Goal: Information Seeking & Learning: Learn about a topic

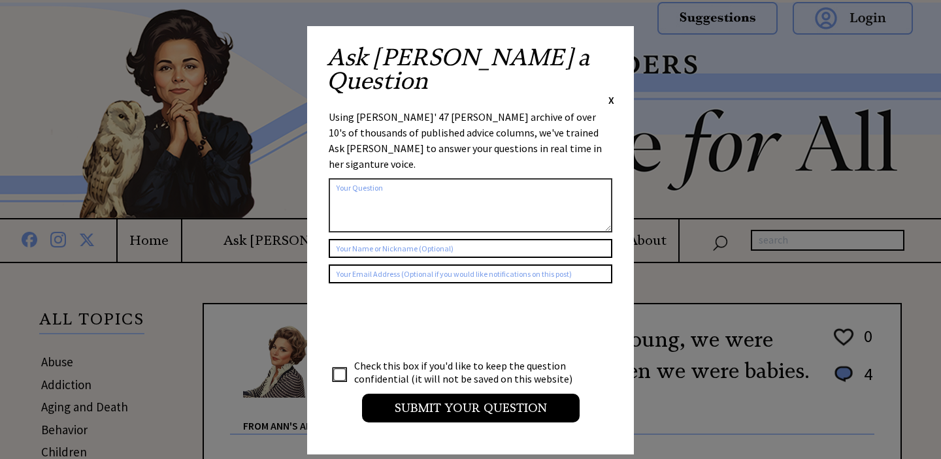
click at [611, 93] on span "X" at bounding box center [611, 99] width 6 height 13
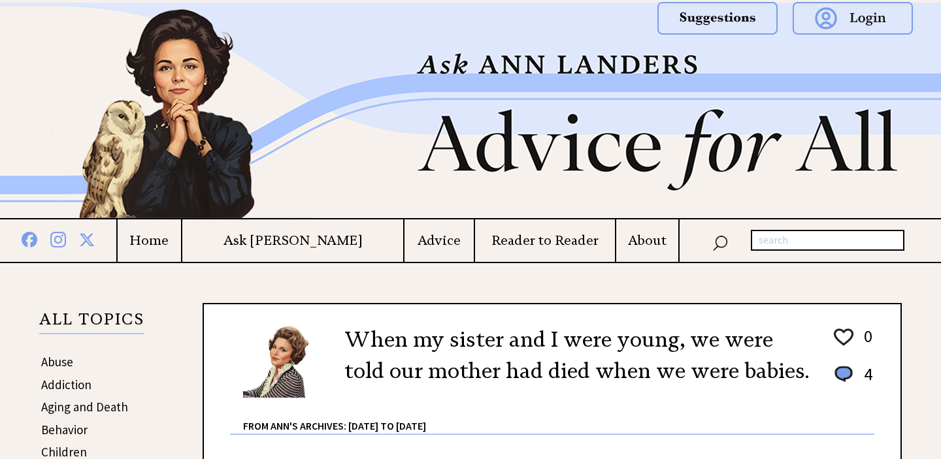
click at [635, 250] on td "About" at bounding box center [646, 240] width 63 height 42
click at [625, 243] on h4 "About" at bounding box center [647, 241] width 62 height 16
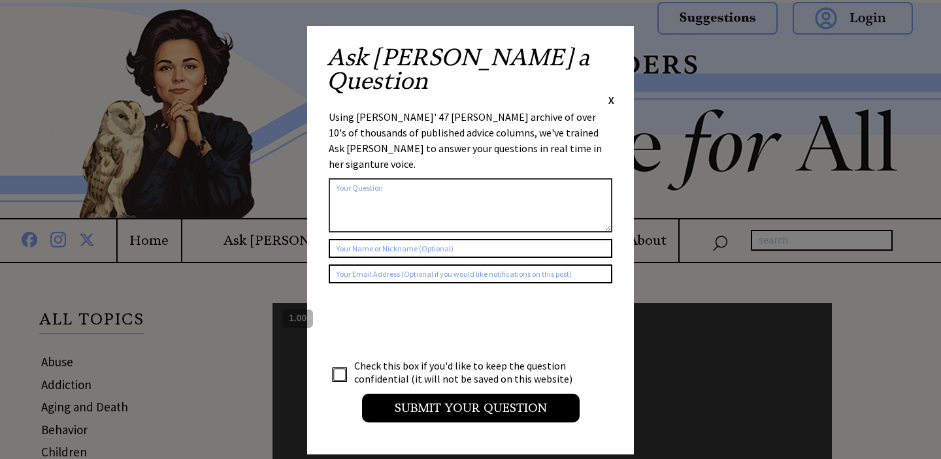
click at [609, 93] on span "X" at bounding box center [611, 99] width 6 height 13
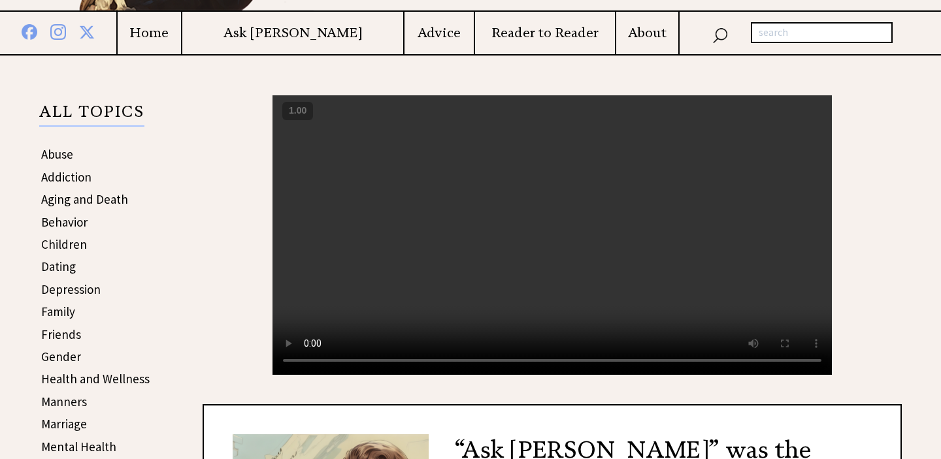
scroll to position [211, 0]
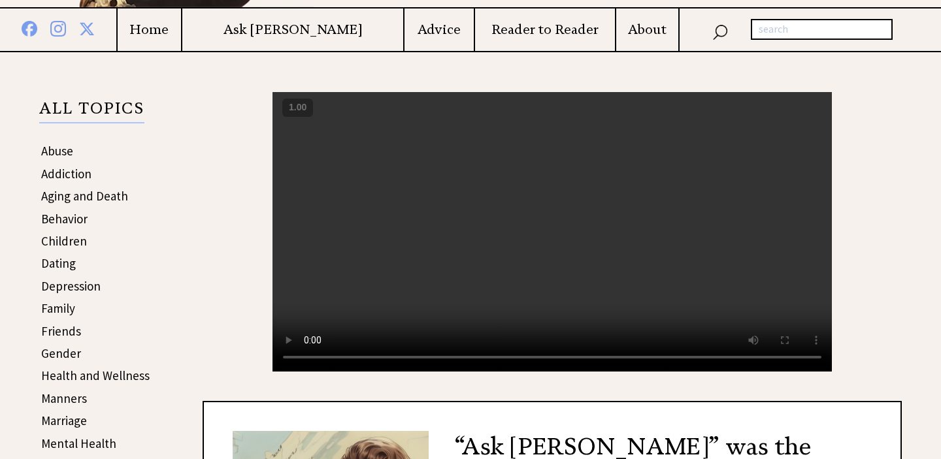
click at [518, 280] on video "Your browser does not support the audio element." at bounding box center [551, 232] width 559 height 280
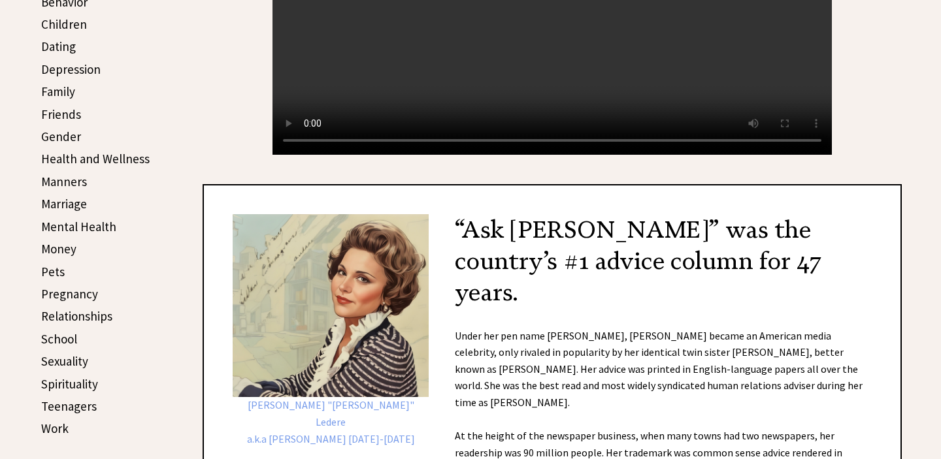
scroll to position [508, 0]
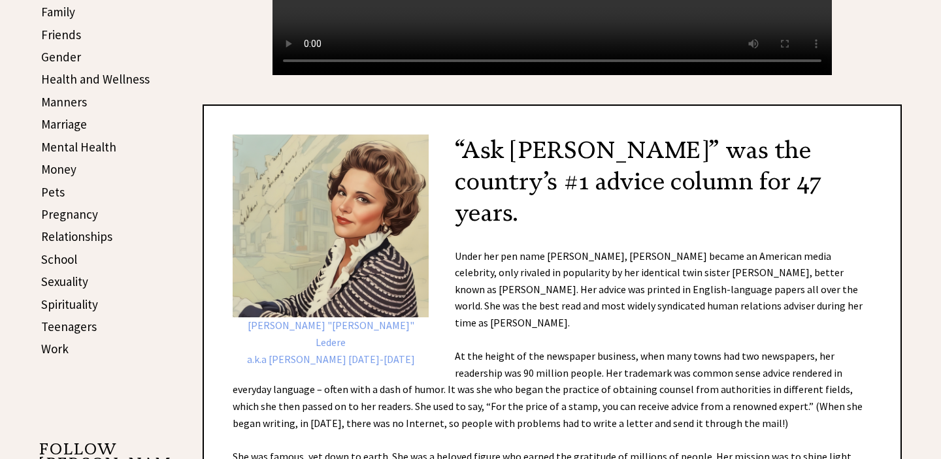
click at [647, 281] on div "[PERSON_NAME] "[PERSON_NAME]" Ledere a.k.a [PERSON_NAME] [DATE]-[DATE] “Ask [PE…" at bounding box center [552, 317] width 699 height 425
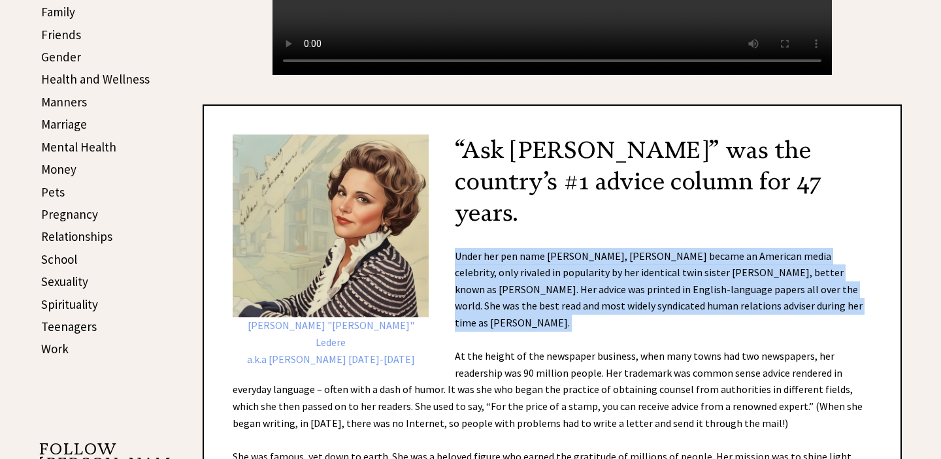
click at [647, 281] on div "[PERSON_NAME] "[PERSON_NAME]" Ledere a.k.a [PERSON_NAME] [DATE]-[DATE] “Ask [PE…" at bounding box center [552, 317] width 699 height 425
click at [643, 291] on div "[PERSON_NAME] "[PERSON_NAME]" Ledere a.k.a [PERSON_NAME] [DATE]-[DATE] “Ask [PE…" at bounding box center [552, 317] width 699 height 425
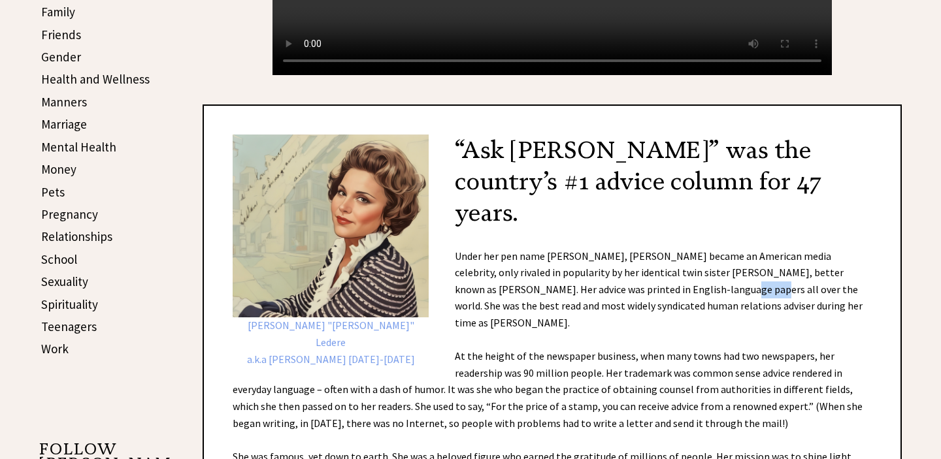
click at [643, 291] on div "[PERSON_NAME] "[PERSON_NAME]" Ledere a.k.a [PERSON_NAME] [DATE]-[DATE] “Ask [PE…" at bounding box center [552, 317] width 699 height 425
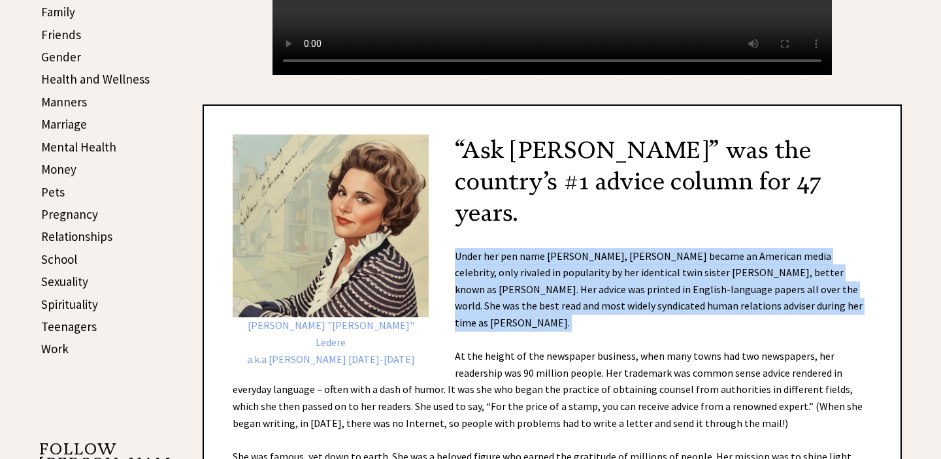
click at [643, 291] on div "[PERSON_NAME] "[PERSON_NAME]" Ledere a.k.a [PERSON_NAME] [DATE]-[DATE] “Ask [PE…" at bounding box center [552, 317] width 699 height 425
click at [655, 290] on div "[PERSON_NAME] "[PERSON_NAME]" Ledere a.k.a [PERSON_NAME] [DATE]-[DATE] “Ask [PE…" at bounding box center [552, 317] width 699 height 425
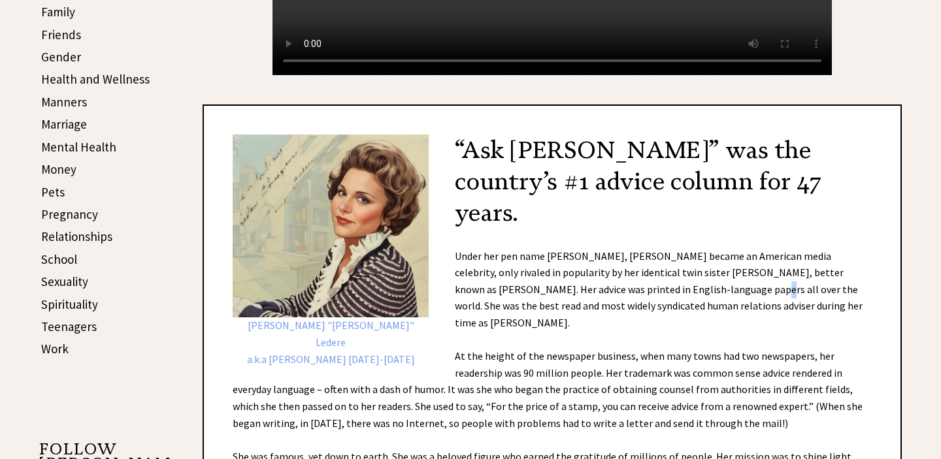
click at [655, 290] on div "[PERSON_NAME] "[PERSON_NAME]" Ledere a.k.a [PERSON_NAME] [DATE]-[DATE] “Ask [PE…" at bounding box center [552, 317] width 699 height 425
click at [656, 299] on div "[PERSON_NAME] "[PERSON_NAME]" Ledere a.k.a [PERSON_NAME] [DATE]-[DATE] “Ask [PE…" at bounding box center [552, 317] width 699 height 425
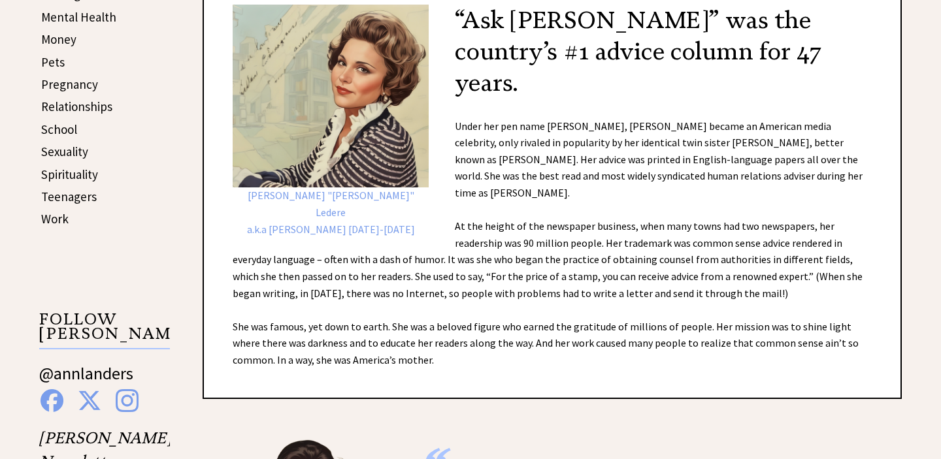
scroll to position [641, 0]
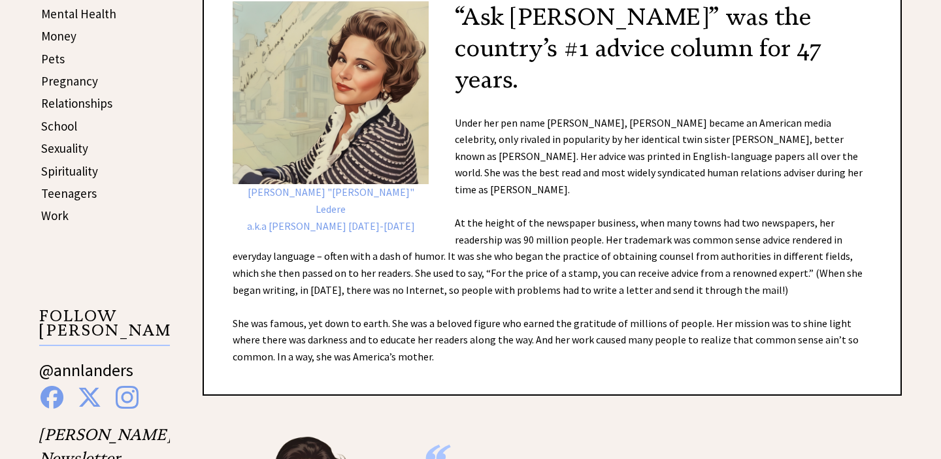
click at [621, 230] on div "[PERSON_NAME] "[PERSON_NAME]" Ledere a.k.a [PERSON_NAME] [DATE]-[DATE] “Ask [PE…" at bounding box center [552, 183] width 699 height 425
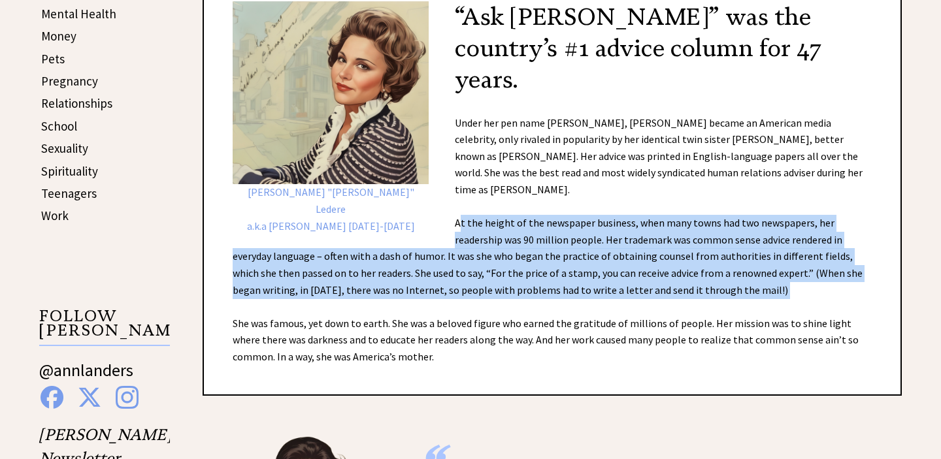
click at [621, 230] on div "Esther Pauline "Eppie" Ledere a.k.a Ann Landers 1918-2002 “Ask Ann Landers” was…" at bounding box center [552, 183] width 699 height 425
click at [622, 244] on div "Esther Pauline "Eppie" Ledere a.k.a Ann Landers 1918-2002 “Ask Ann Landers” was…" at bounding box center [552, 183] width 699 height 425
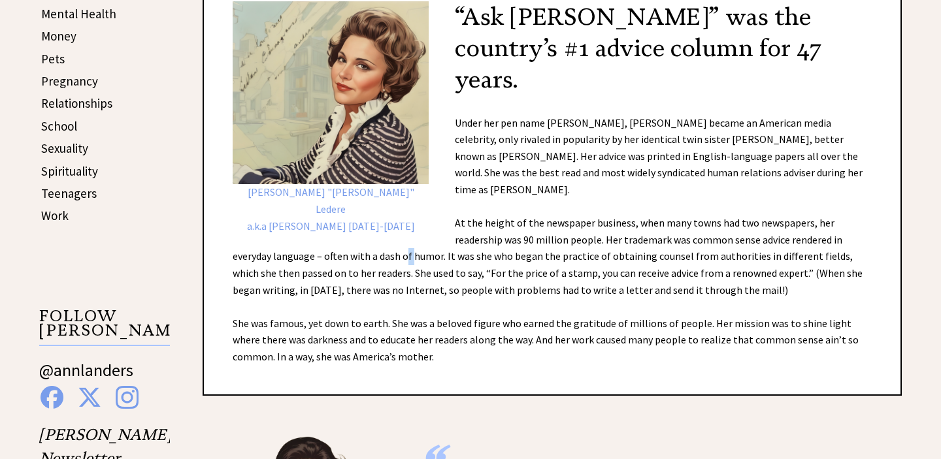
click at [622, 244] on div "Esther Pauline "Eppie" Ledere a.k.a Ann Landers 1918-2002 “Ask Ann Landers” was…" at bounding box center [552, 183] width 699 height 425
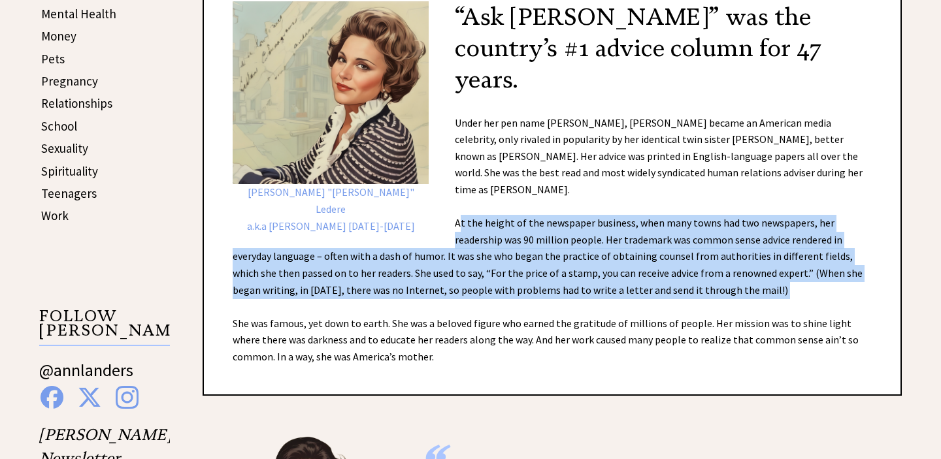
click at [622, 244] on div "Esther Pauline "Eppie" Ledere a.k.a Ann Landers 1918-2002 “Ask Ann Landers” was…" at bounding box center [552, 183] width 699 height 425
click at [628, 265] on div "Esther Pauline "Eppie" Ledere a.k.a Ann Landers 1918-2002 “Ask Ann Landers” was…" at bounding box center [552, 183] width 699 height 425
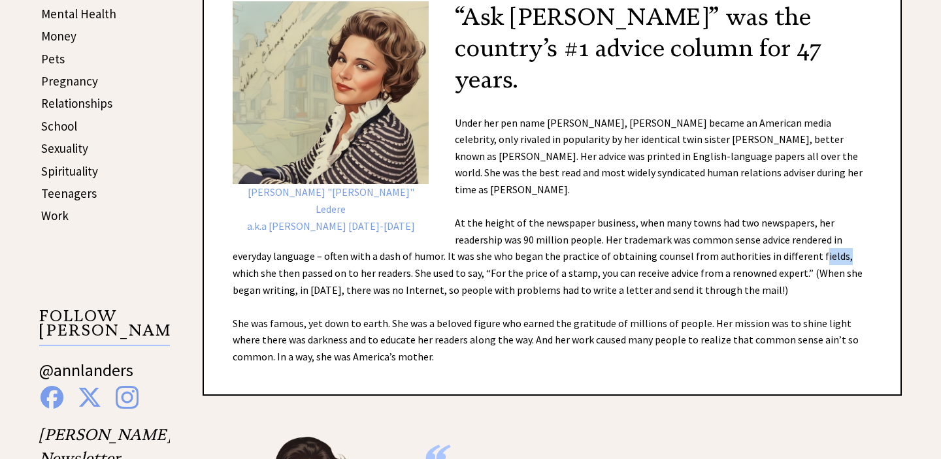
click at [628, 265] on div "Esther Pauline "Eppie" Ledere a.k.a Ann Landers 1918-2002 “Ask Ann Landers” was…" at bounding box center [552, 183] width 699 height 425
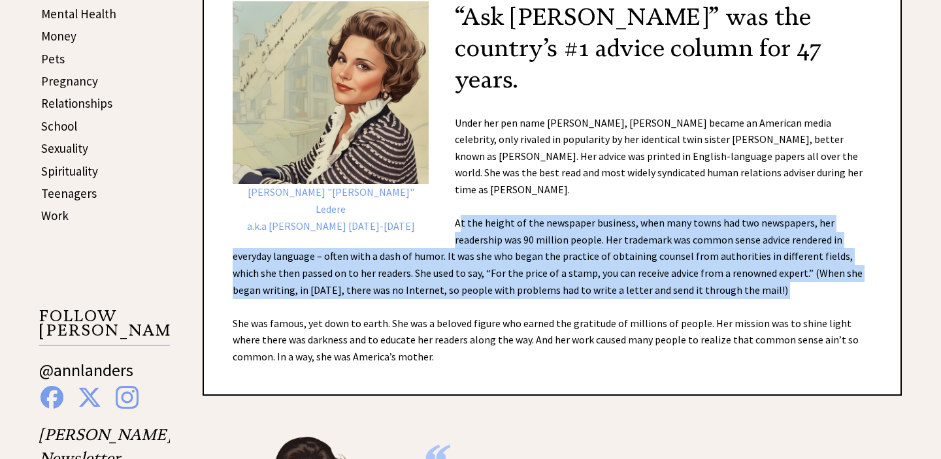
click at [628, 265] on div "Esther Pauline "Eppie" Ledere a.k.a Ann Landers 1918-2002 “Ask Ann Landers” was…" at bounding box center [552, 183] width 699 height 425
click at [619, 263] on div "Esther Pauline "Eppie" Ledere a.k.a Ann Landers 1918-2002 “Ask Ann Landers” was…" at bounding box center [552, 183] width 699 height 425
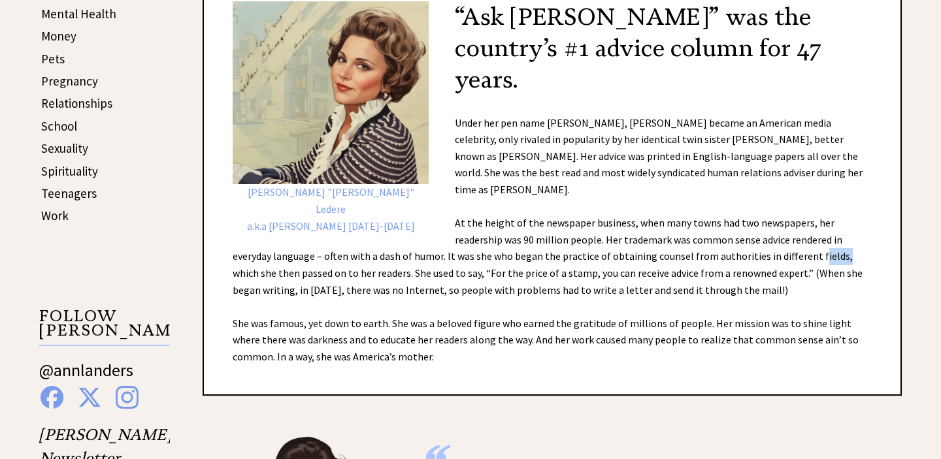
click at [619, 263] on div "Esther Pauline "Eppie" Ledere a.k.a Ann Landers 1918-2002 “Ask Ann Landers” was…" at bounding box center [552, 183] width 699 height 425
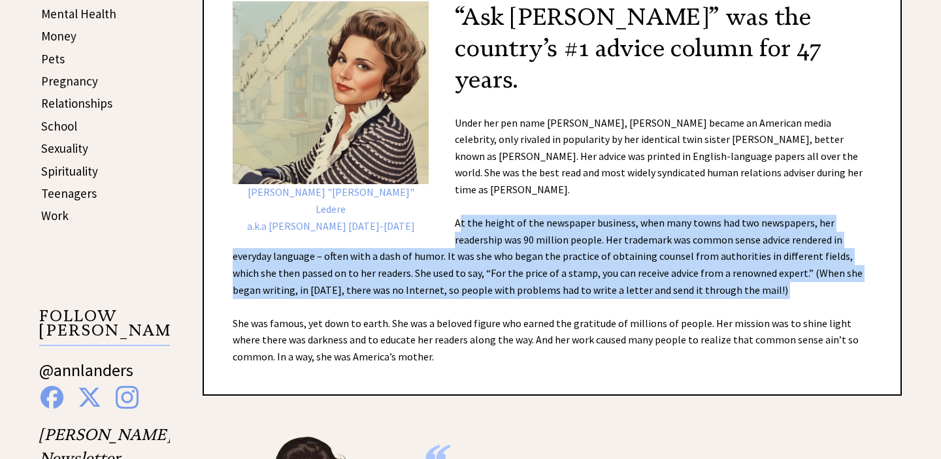
click at [619, 263] on div "Esther Pauline "Eppie" Ledere a.k.a Ann Landers 1918-2002 “Ask Ann Landers” was…" at bounding box center [552, 183] width 699 height 425
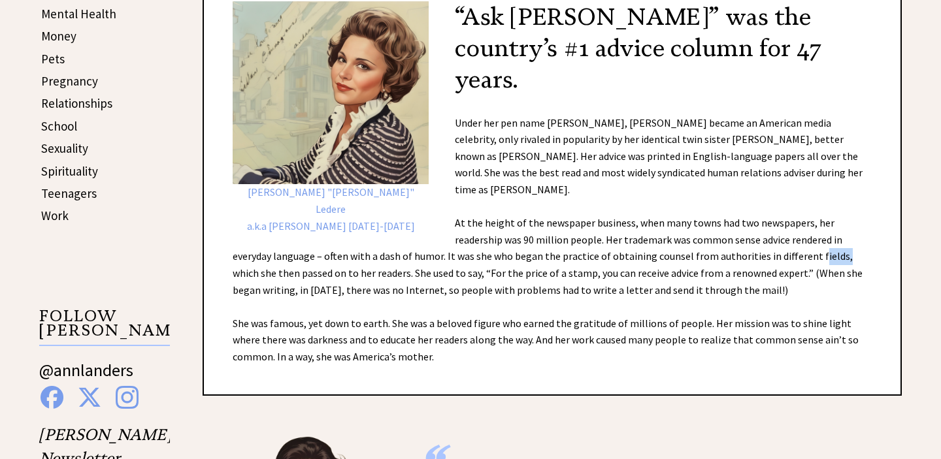
click at [619, 263] on div "Esther Pauline "Eppie" Ledere a.k.a Ann Landers 1918-2002 “Ask Ann Landers” was…" at bounding box center [552, 183] width 699 height 425
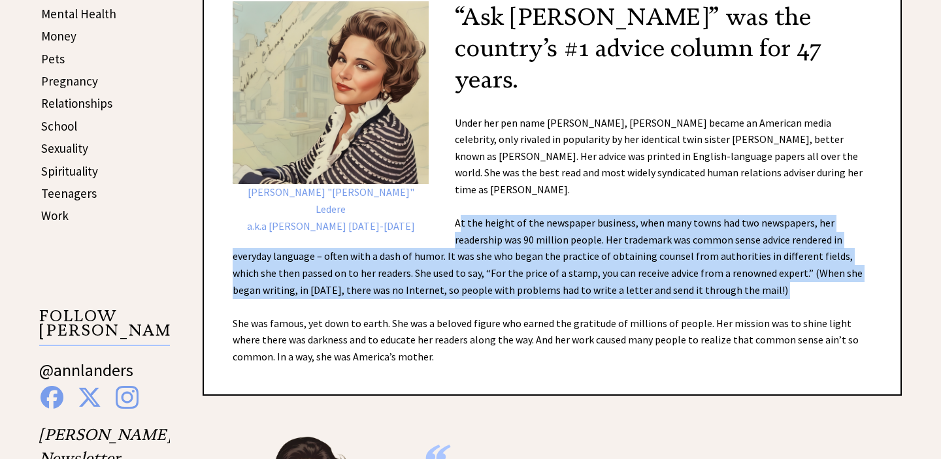
click at [619, 263] on div "Esther Pauline "Eppie" Ledere a.k.a Ann Landers 1918-2002 “Ask Ann Landers” was…" at bounding box center [552, 183] width 699 height 425
click at [588, 279] on div "Esther Pauline "Eppie" Ledere a.k.a Ann Landers 1918-2002 “Ask Ann Landers” was…" at bounding box center [552, 183] width 699 height 425
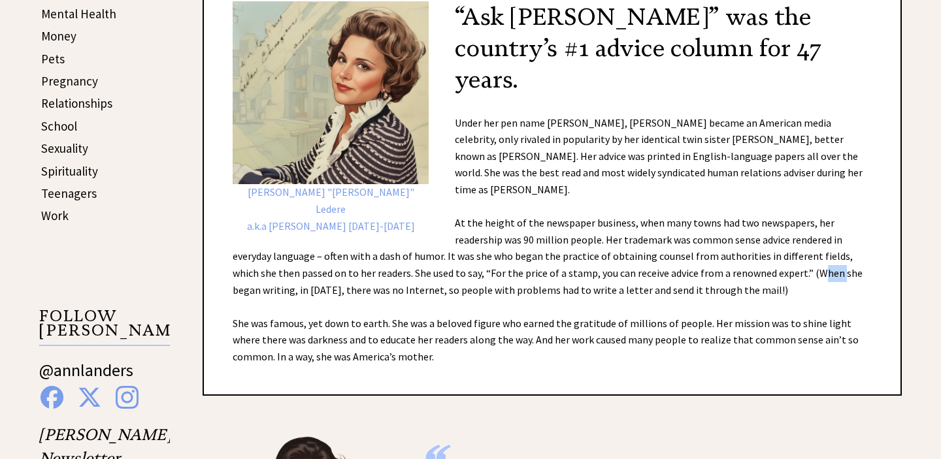
click at [588, 279] on div "Esther Pauline "Eppie" Ledere a.k.a Ann Landers 1918-2002 “Ask Ann Landers” was…" at bounding box center [552, 183] width 699 height 425
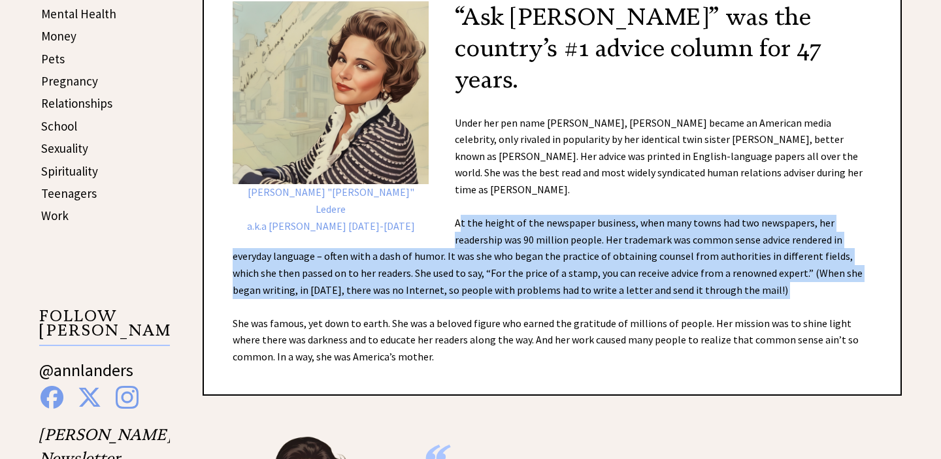
click at [588, 279] on div "Esther Pauline "Eppie" Ledere a.k.a Ann Landers 1918-2002 “Ask Ann Landers” was…" at bounding box center [552, 183] width 699 height 425
click at [583, 278] on div "Esther Pauline "Eppie" Ledere a.k.a Ann Landers 1918-2002 “Ask Ann Landers” was…" at bounding box center [552, 183] width 699 height 425
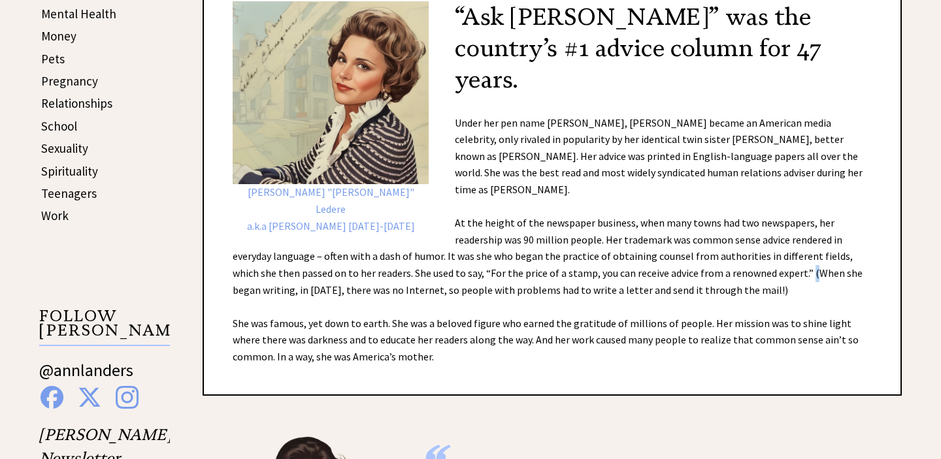
click at [583, 278] on div "Esther Pauline "Eppie" Ledere a.k.a Ann Landers 1918-2002 “Ask Ann Landers” was…" at bounding box center [552, 183] width 699 height 425
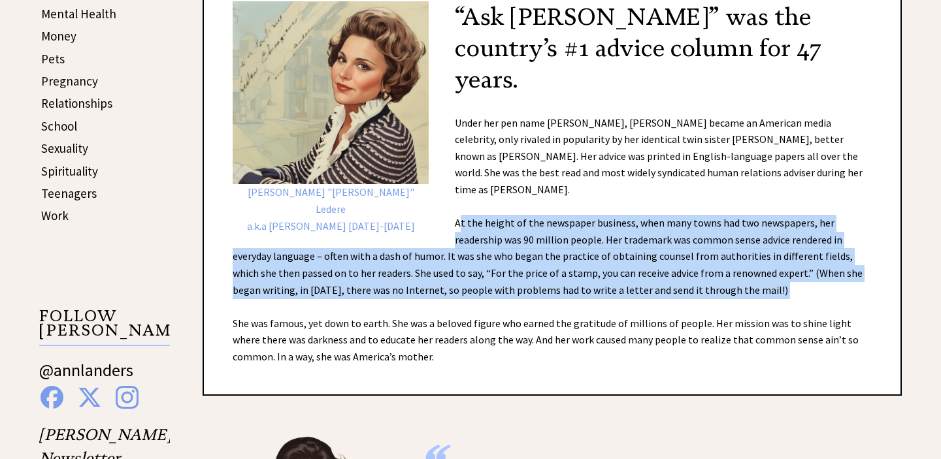
click at [583, 278] on div "Esther Pauline "Eppie" Ledere a.k.a Ann Landers 1918-2002 “Ask Ann Landers” was…" at bounding box center [552, 183] width 699 height 425
click at [583, 277] on div "Esther Pauline "Eppie" Ledere a.k.a Ann Landers 1918-2002 “Ask Ann Landers” was…" at bounding box center [552, 183] width 699 height 425
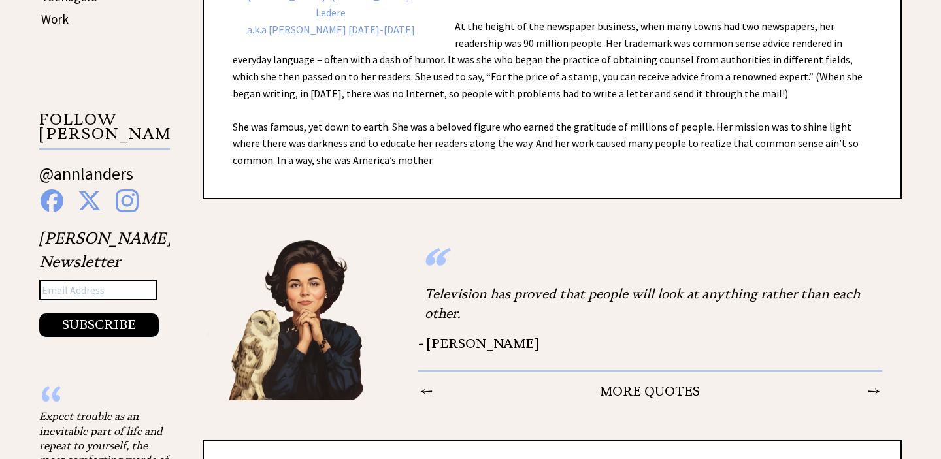
scroll to position [853, 0]
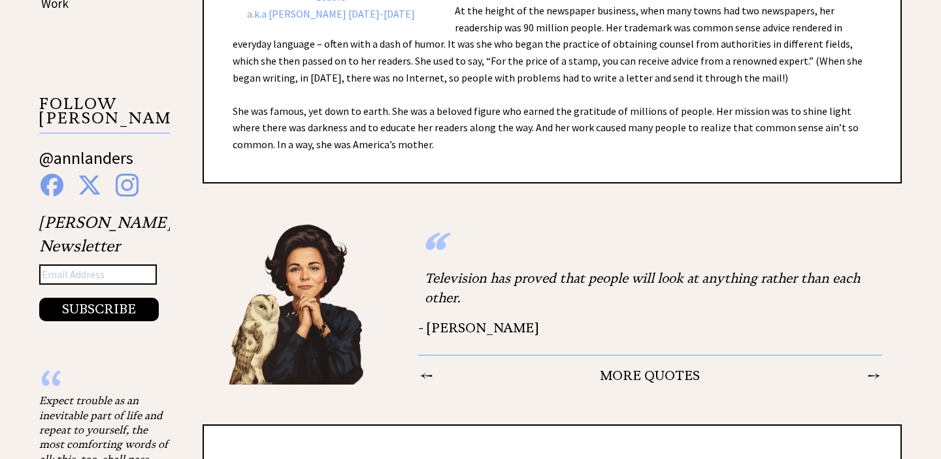
click at [653, 282] on div "Television has proved that people will look at anything rather than each other." at bounding box center [650, 288] width 464 height 52
click at [656, 281] on div "Television has proved that people will look at anything rather than each other." at bounding box center [650, 288] width 464 height 52
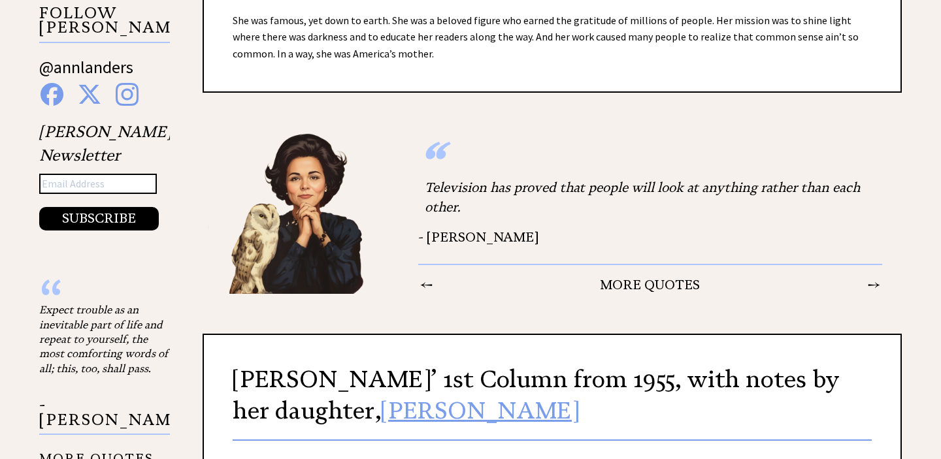
scroll to position [947, 0]
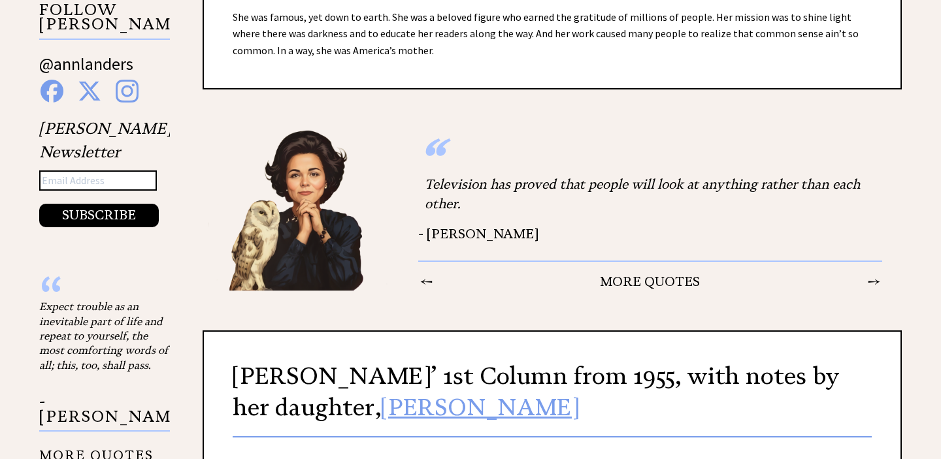
click at [875, 286] on td "→" at bounding box center [874, 281] width 14 height 17
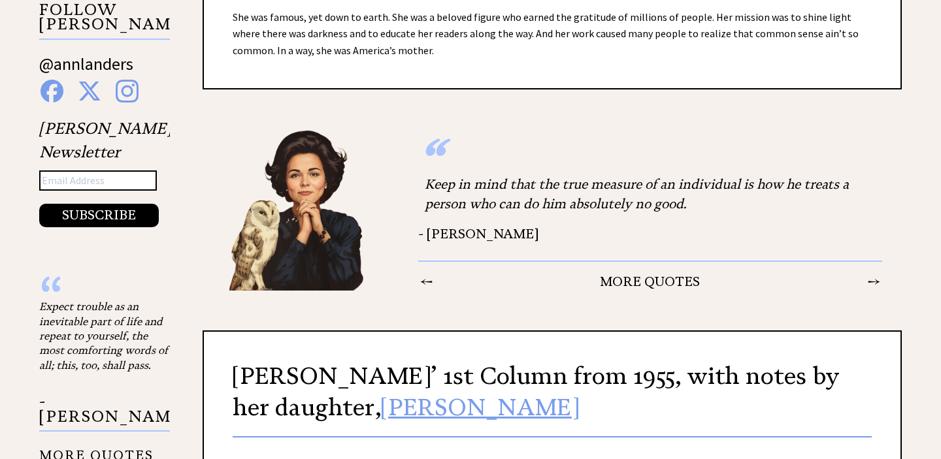
click at [873, 285] on td "→" at bounding box center [874, 281] width 14 height 17
click at [875, 286] on td "→" at bounding box center [874, 281] width 14 height 17
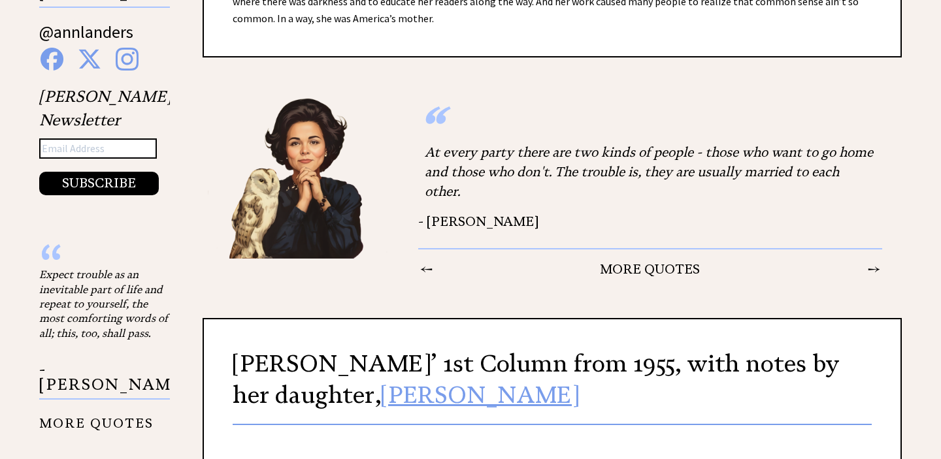
scroll to position [982, 0]
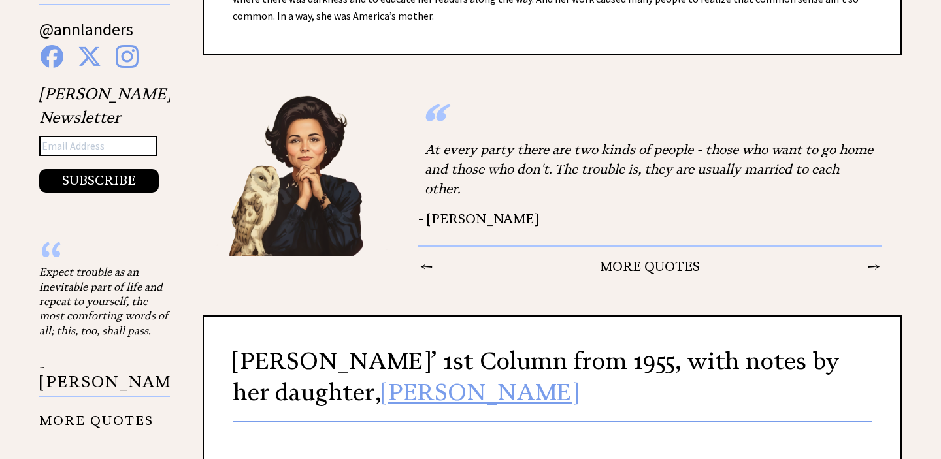
click at [875, 271] on td "→" at bounding box center [874, 266] width 14 height 17
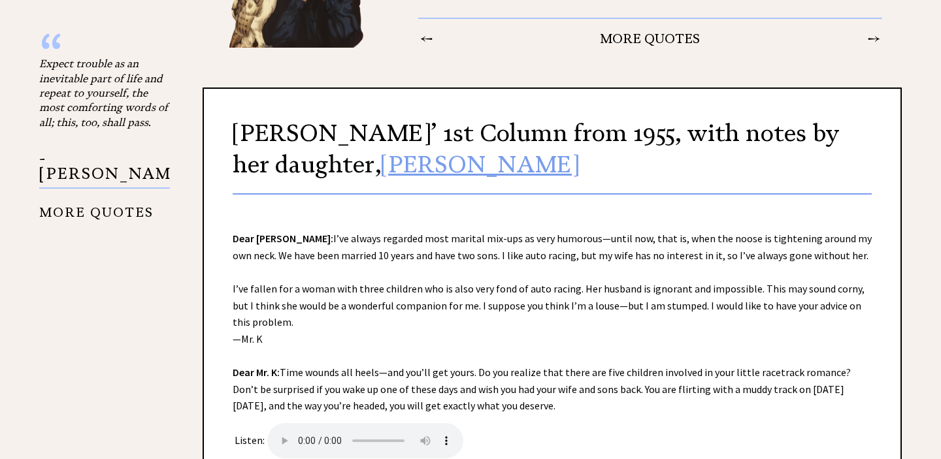
scroll to position [1191, 0]
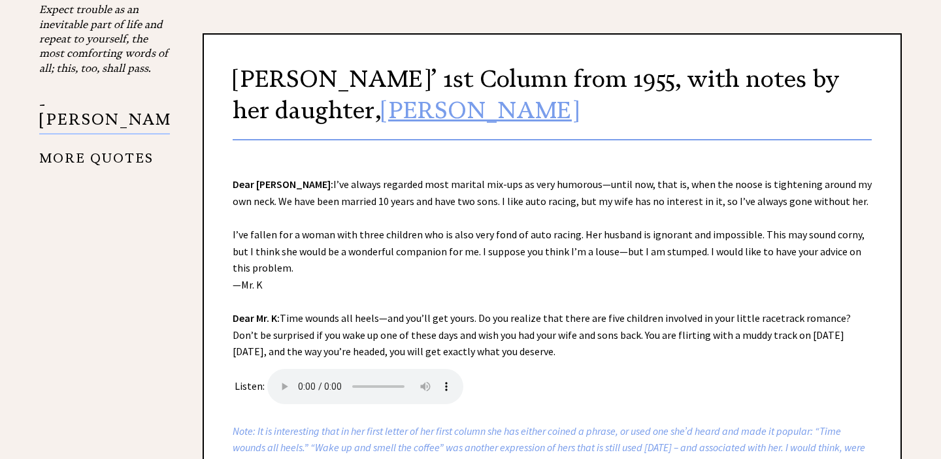
scroll to position [1245, 0]
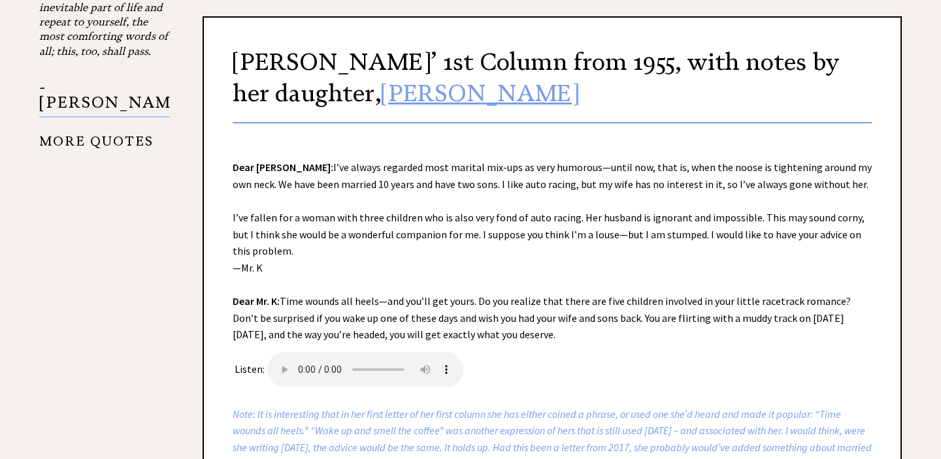
scroll to position [1269, 0]
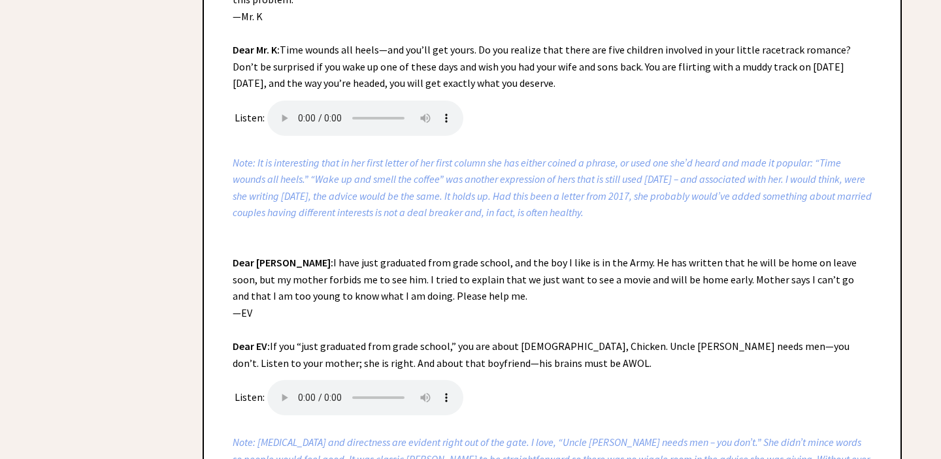
scroll to position [1517, 0]
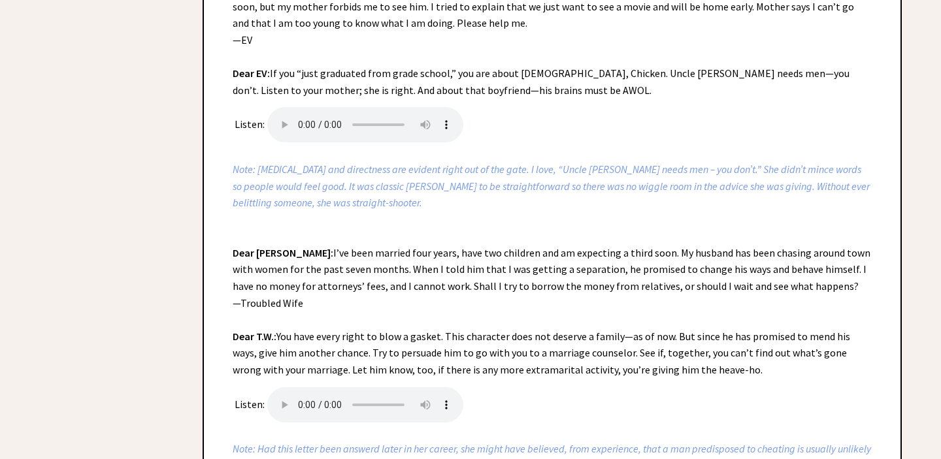
scroll to position [1788, 0]
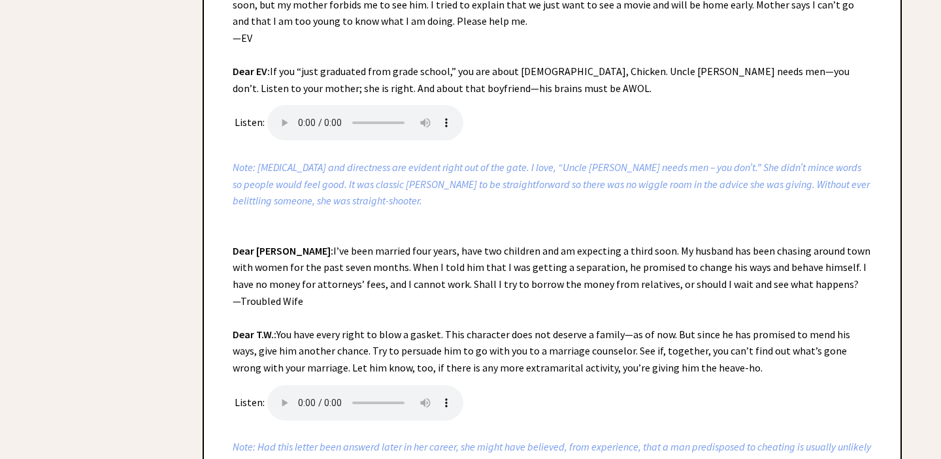
click at [534, 268] on div "Ann Landers’ 1st Column from 1955, with notes by her daughter, Margo Howard Dea…" at bounding box center [552, 401] width 699 height 1822
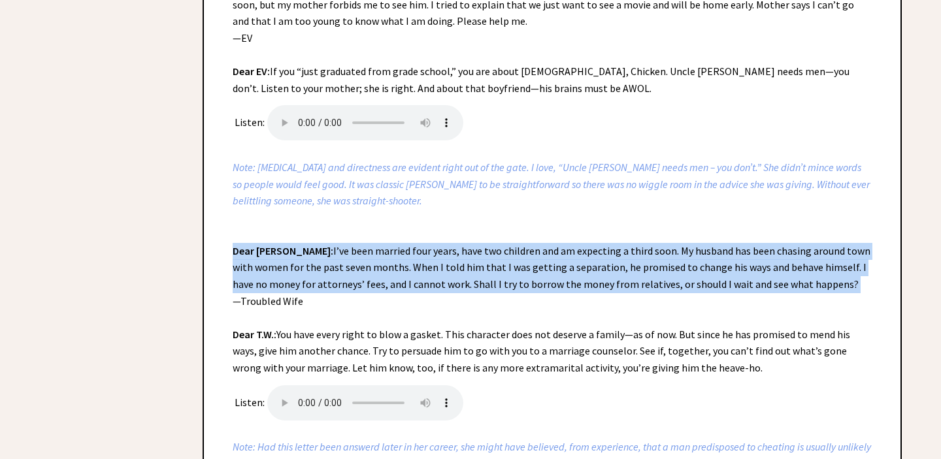
click at [534, 268] on div "Ann Landers’ 1st Column from 1955, with notes by her daughter, Margo Howard Dea…" at bounding box center [552, 401] width 699 height 1822
click at [571, 272] on div "Ann Landers’ 1st Column from 1955, with notes by her daughter, Margo Howard Dea…" at bounding box center [552, 401] width 699 height 1822
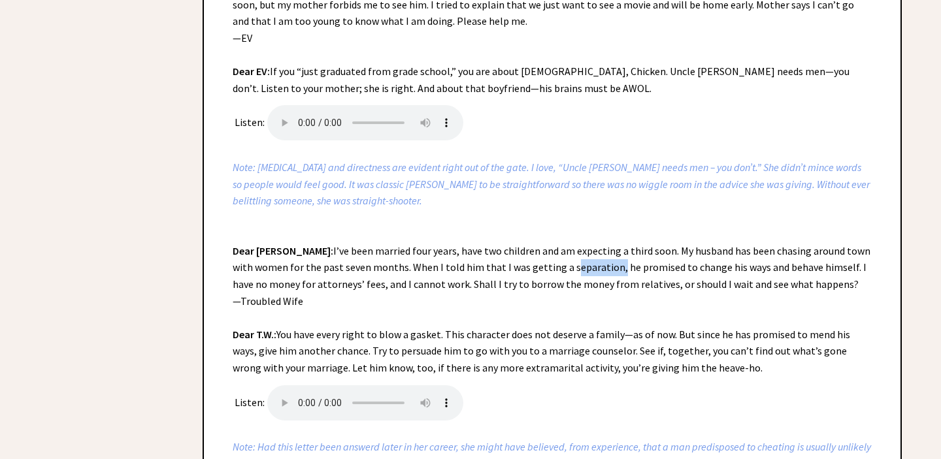
click at [571, 272] on div "Ann Landers’ 1st Column from 1955, with notes by her daughter, Margo Howard Dea…" at bounding box center [552, 401] width 699 height 1822
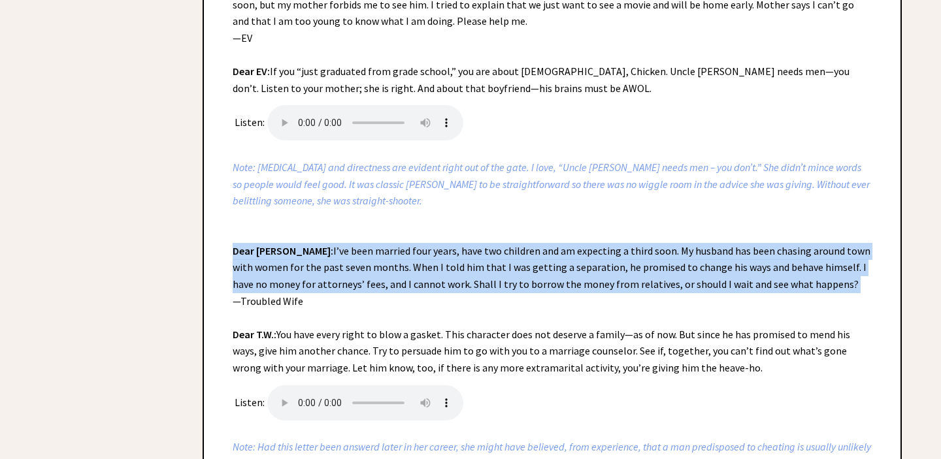
click at [571, 272] on div "Ann Landers’ 1st Column from 1955, with notes by her daughter, Margo Howard Dea…" at bounding box center [552, 401] width 699 height 1822
click at [570, 273] on div "Ann Landers’ 1st Column from 1955, with notes by her daughter, Margo Howard Dea…" at bounding box center [552, 401] width 699 height 1822
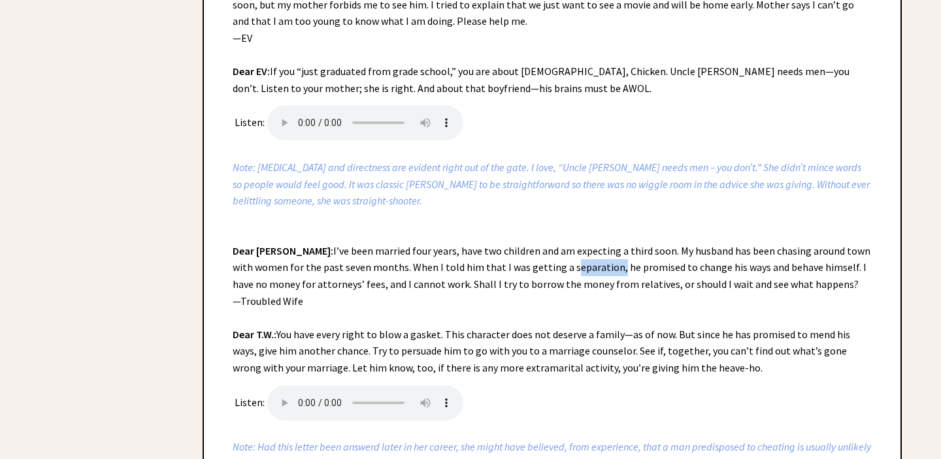
click at [570, 273] on div "Ann Landers’ 1st Column from 1955, with notes by her daughter, Margo Howard Dea…" at bounding box center [552, 401] width 699 height 1822
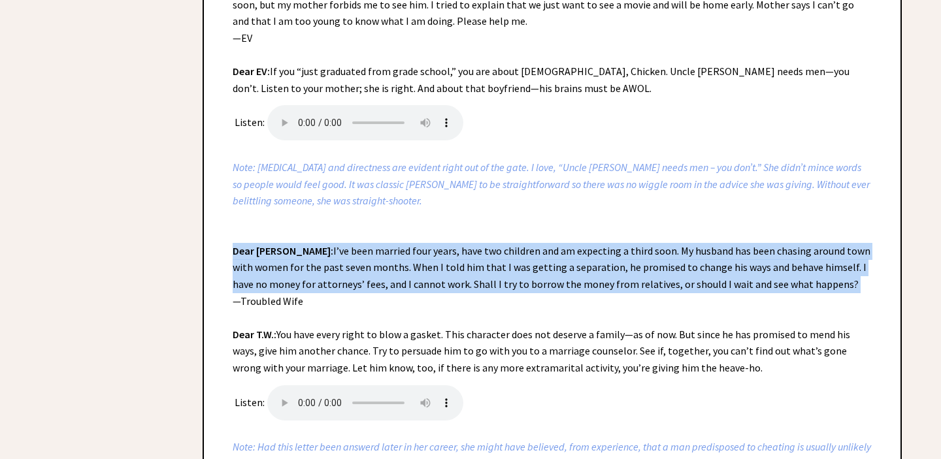
click at [570, 273] on div "Ann Landers’ 1st Column from 1955, with notes by her daughter, Margo Howard Dea…" at bounding box center [552, 401] width 699 height 1822
click at [575, 274] on div "Ann Landers’ 1st Column from 1955, with notes by her daughter, Margo Howard Dea…" at bounding box center [552, 401] width 699 height 1822
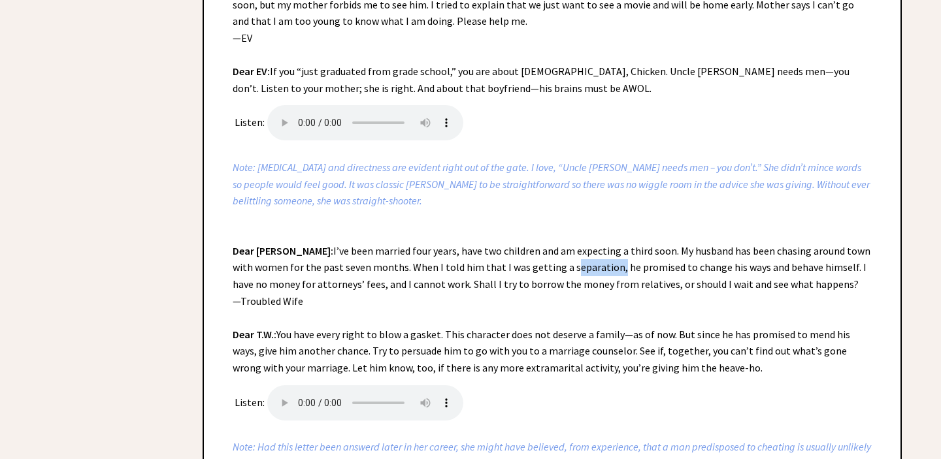
click at [575, 274] on div "Ann Landers’ 1st Column from 1955, with notes by her daughter, Margo Howard Dea…" at bounding box center [552, 401] width 699 height 1822
click at [586, 274] on div "Ann Landers’ 1st Column from 1955, with notes by her daughter, Margo Howard Dea…" at bounding box center [552, 401] width 699 height 1822
click at [587, 274] on div "Ann Landers’ 1st Column from 1955, with notes by her daughter, Margo Howard Dea…" at bounding box center [552, 401] width 699 height 1822
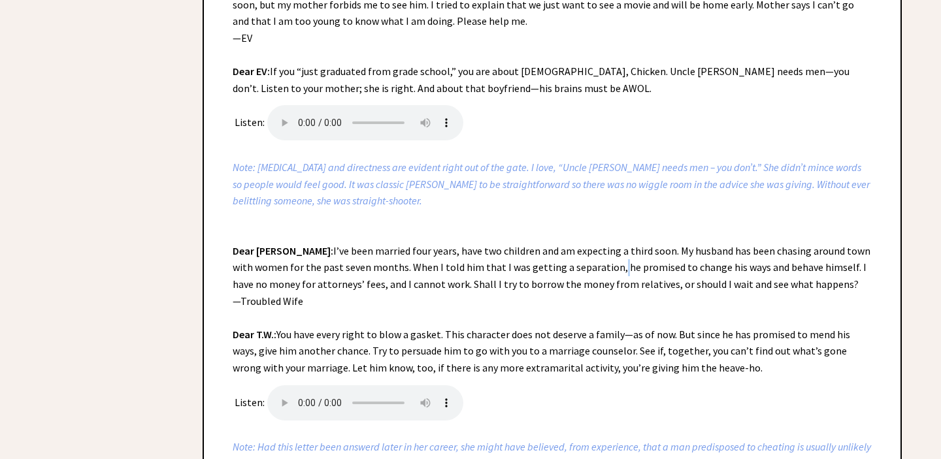
click at [587, 274] on div "Ann Landers’ 1st Column from 1955, with notes by her daughter, Margo Howard Dea…" at bounding box center [552, 401] width 699 height 1822
click at [547, 286] on div "Ann Landers’ 1st Column from 1955, with notes by her daughter, Margo Howard Dea…" at bounding box center [552, 401] width 699 height 1822
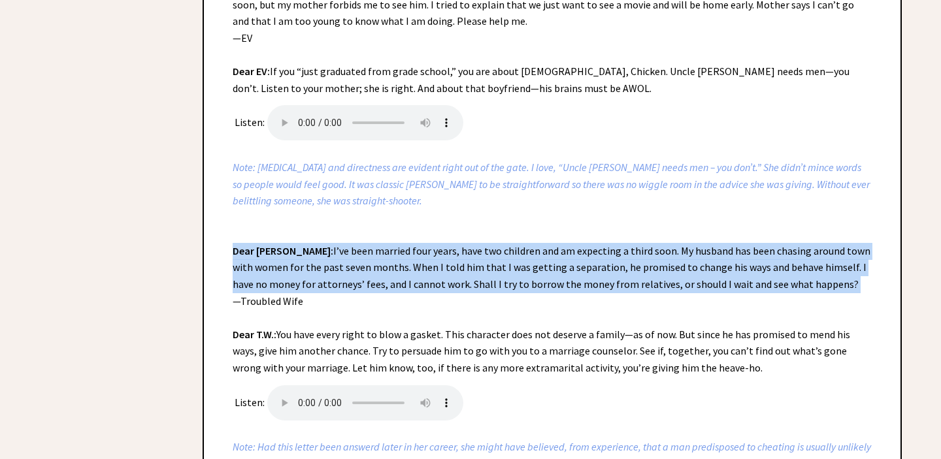
click at [547, 286] on div "Ann Landers’ 1st Column from 1955, with notes by her daughter, Margo Howard Dea…" at bounding box center [552, 401] width 699 height 1822
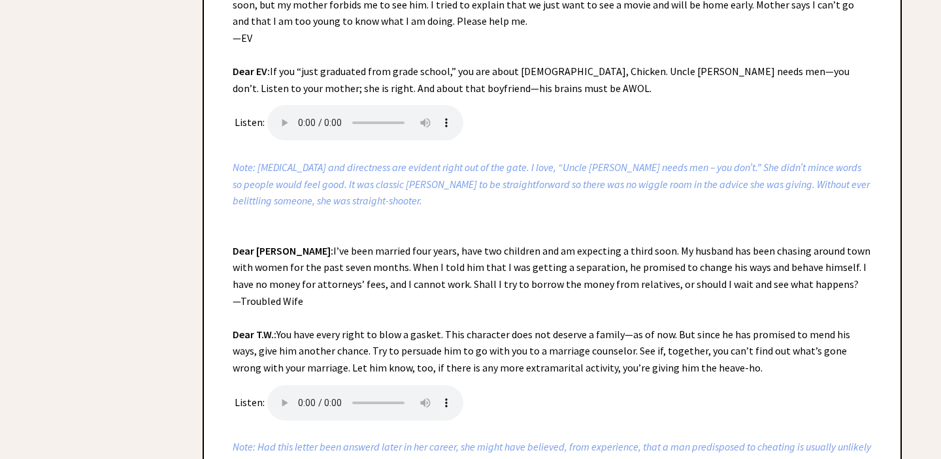
click at [530, 350] on div "Ann Landers’ 1st Column from 1955, with notes by her daughter, Margo Howard Dea…" at bounding box center [552, 401] width 699 height 1822
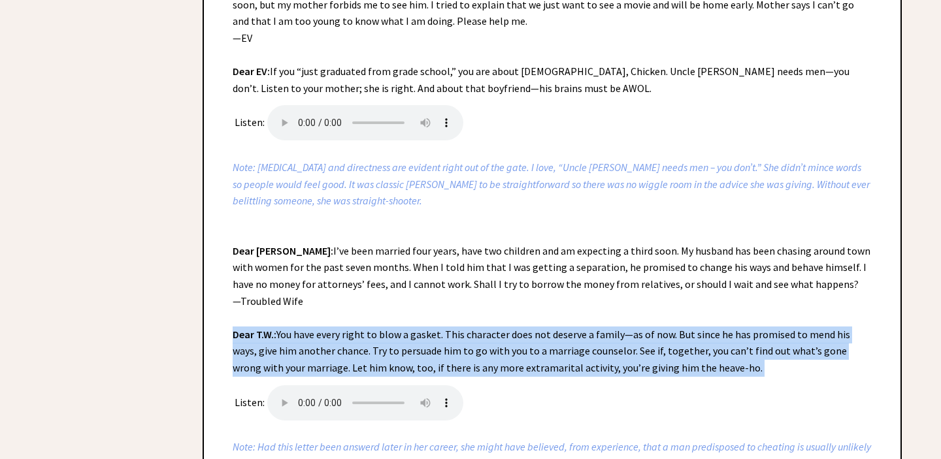
click at [530, 350] on div "Ann Landers’ 1st Column from 1955, with notes by her daughter, Margo Howard Dea…" at bounding box center [552, 401] width 699 height 1822
click at [531, 351] on div "Ann Landers’ 1st Column from 1955, with notes by her daughter, Margo Howard Dea…" at bounding box center [552, 401] width 699 height 1822
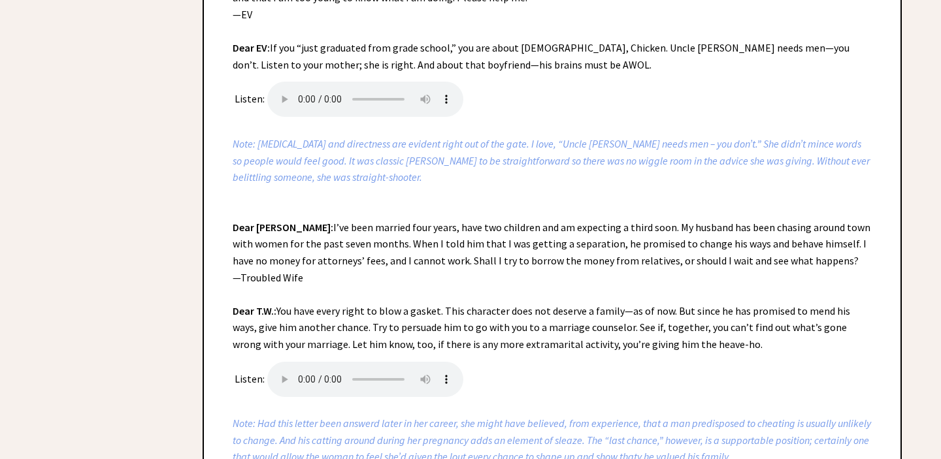
scroll to position [1813, 0]
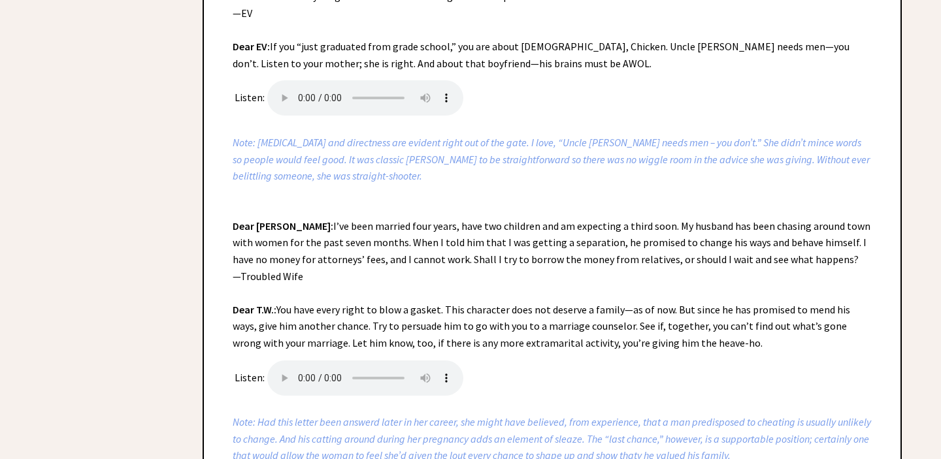
click at [528, 328] on div "Ann Landers’ 1st Column from 1955, with notes by her daughter, Margo Howard Dea…" at bounding box center [552, 376] width 699 height 1822
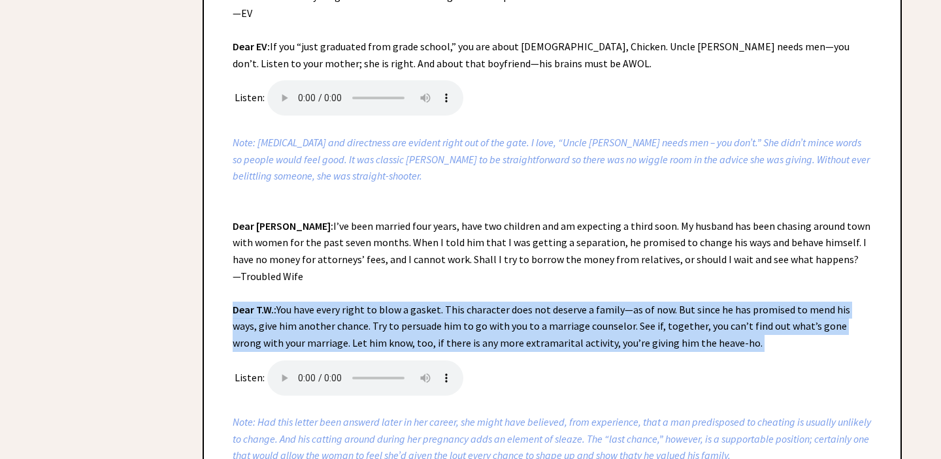
click at [528, 328] on div "Ann Landers’ 1st Column from 1955, with notes by her daughter, Margo Howard Dea…" at bounding box center [552, 376] width 699 height 1822
click at [537, 327] on div "Ann Landers’ 1st Column from 1955, with notes by her daughter, Margo Howard Dea…" at bounding box center [552, 376] width 699 height 1822
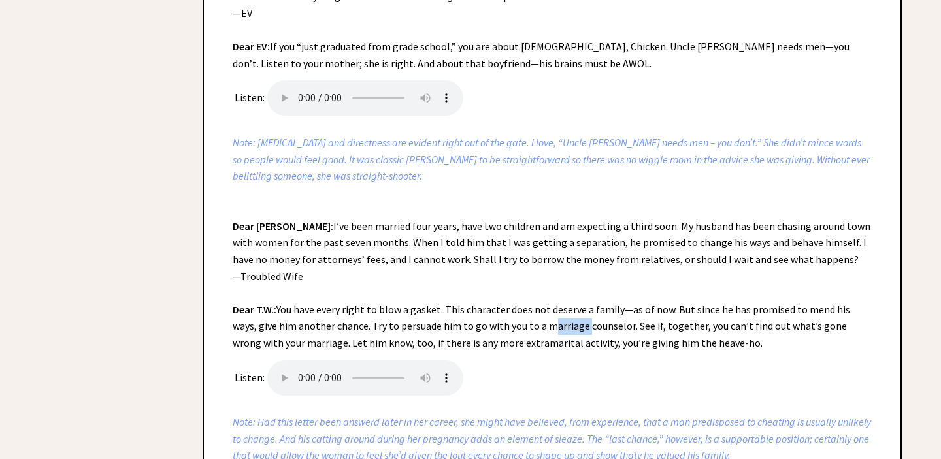
click at [537, 327] on div "Ann Landers’ 1st Column from 1955, with notes by her daughter, Margo Howard Dea…" at bounding box center [552, 376] width 699 height 1822
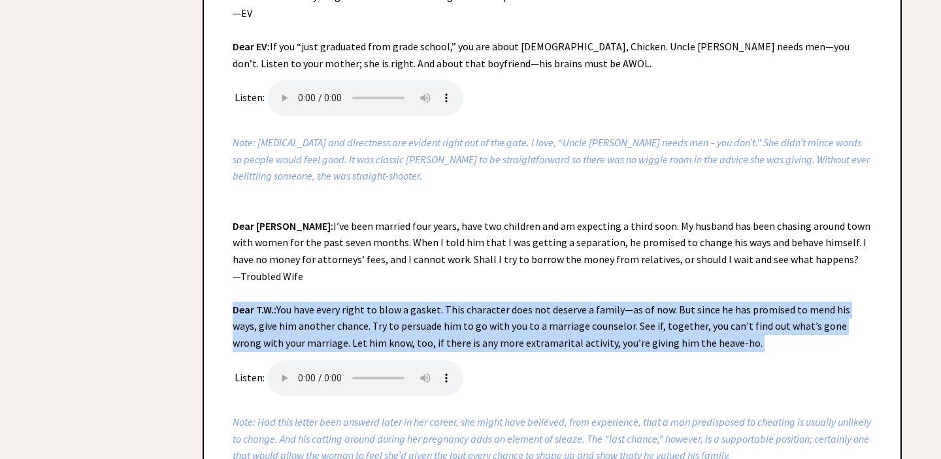
click at [537, 327] on div "Ann Landers’ 1st Column from 1955, with notes by her daughter, Margo Howard Dea…" at bounding box center [552, 376] width 699 height 1822
click at [557, 333] on div "Ann Landers’ 1st Column from 1955, with notes by her daughter, Margo Howard Dea…" at bounding box center [552, 376] width 699 height 1822
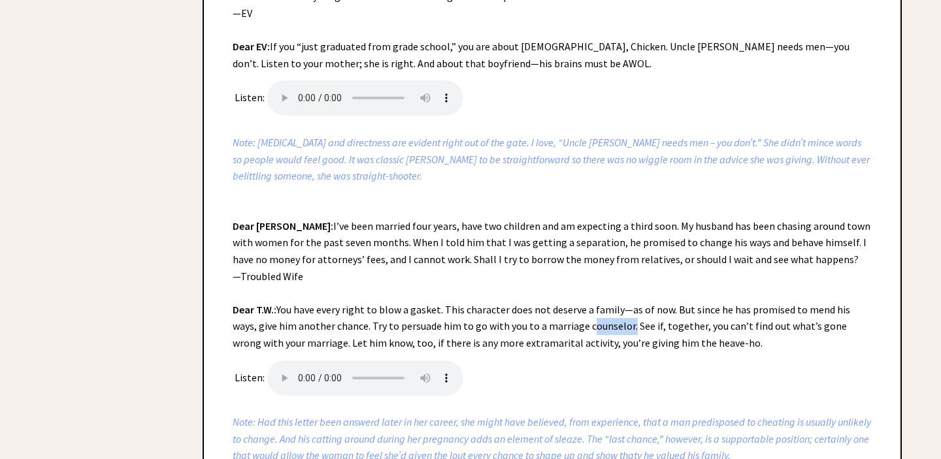
click at [557, 333] on div "Ann Landers’ 1st Column from 1955, with notes by her daughter, Margo Howard Dea…" at bounding box center [552, 376] width 699 height 1822
click at [555, 332] on div "Ann Landers’ 1st Column from 1955, with notes by her daughter, Margo Howard Dea…" at bounding box center [552, 376] width 699 height 1822
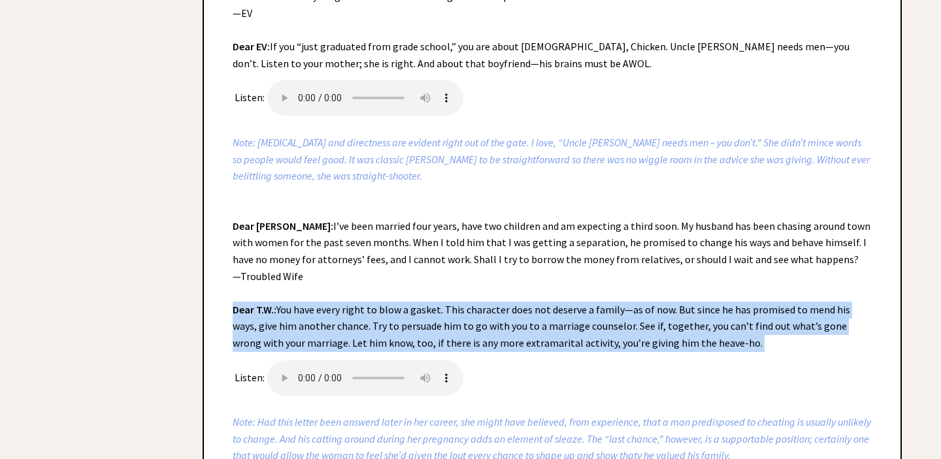
click at [555, 332] on div "Ann Landers’ 1st Column from 1955, with notes by her daughter, Margo Howard Dea…" at bounding box center [552, 376] width 699 height 1822
click at [555, 331] on div "Ann Landers’ 1st Column from 1955, with notes by her daughter, Margo Howard Dea…" at bounding box center [552, 376] width 699 height 1822
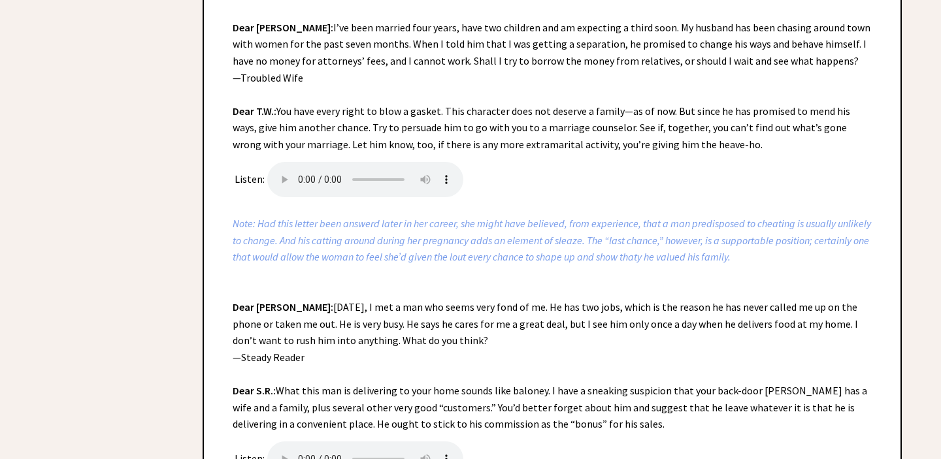
scroll to position [2017, 0]
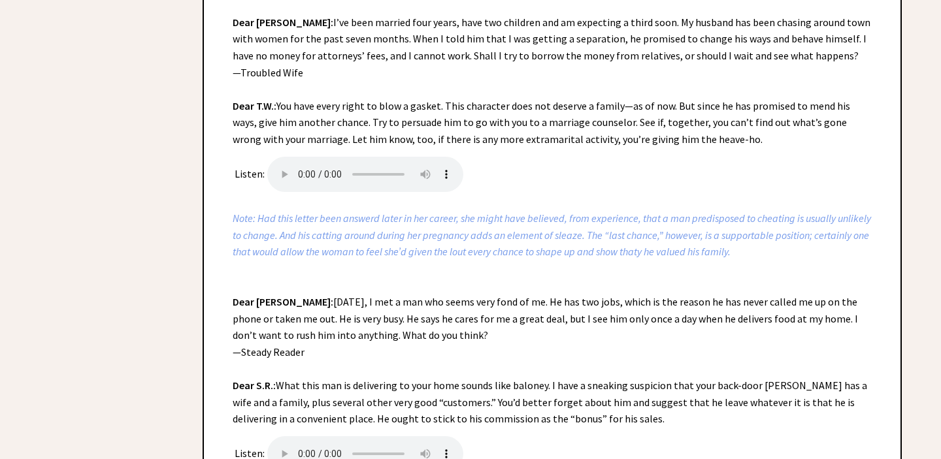
click at [557, 321] on div "Ann Landers’ 1st Column from 1955, with notes by her daughter, Margo Howard Dea…" at bounding box center [552, 172] width 699 height 1822
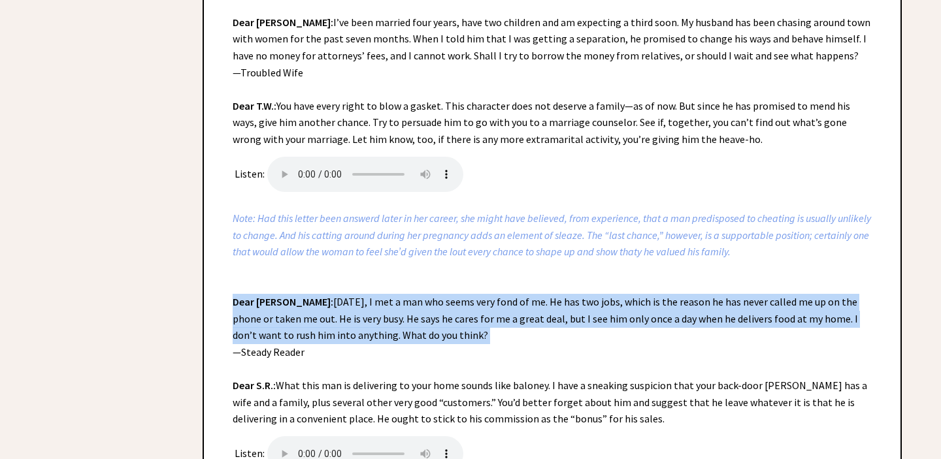
click at [557, 321] on div "Ann Landers’ 1st Column from 1955, with notes by her daughter, Margo Howard Dea…" at bounding box center [552, 172] width 699 height 1822
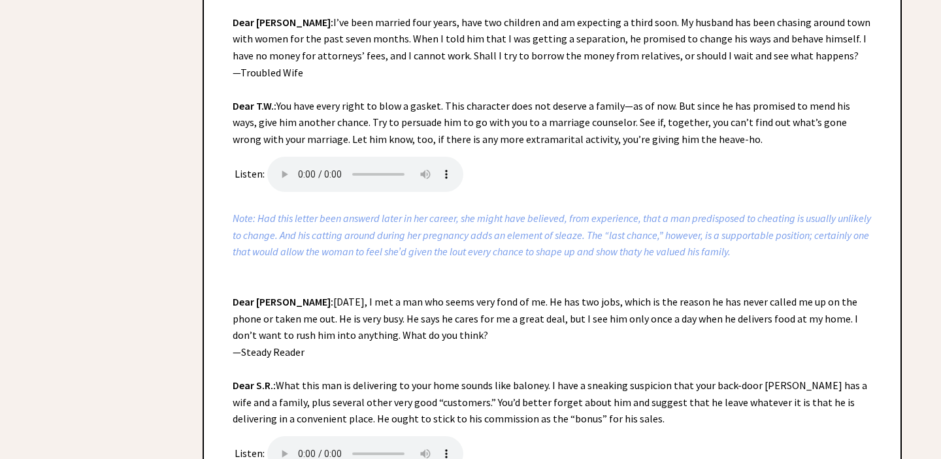
click at [557, 321] on div "Ann Landers’ 1st Column from 1955, with notes by her daughter, Margo Howard Dea…" at bounding box center [552, 172] width 699 height 1822
click at [575, 322] on div "Ann Landers’ 1st Column from 1955, with notes by her daughter, Margo Howard Dea…" at bounding box center [552, 172] width 699 height 1822
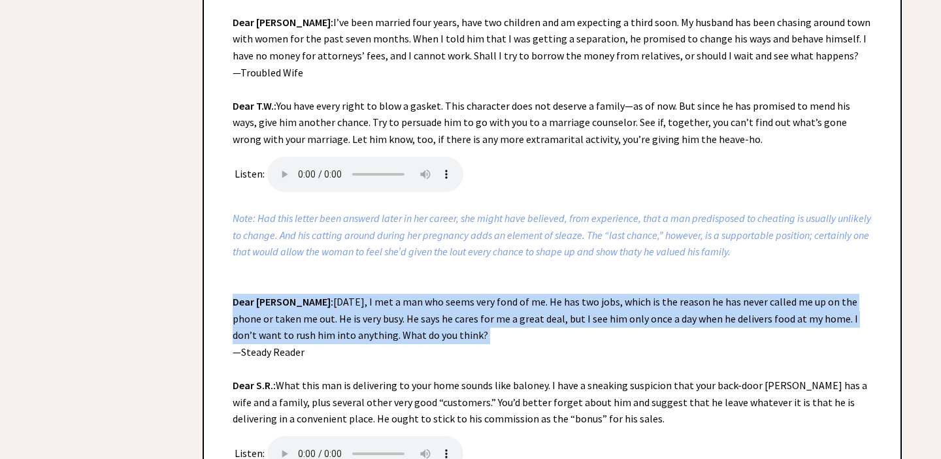
click at [575, 322] on div "Ann Landers’ 1st Column from 1955, with notes by her daughter, Margo Howard Dea…" at bounding box center [552, 172] width 699 height 1822
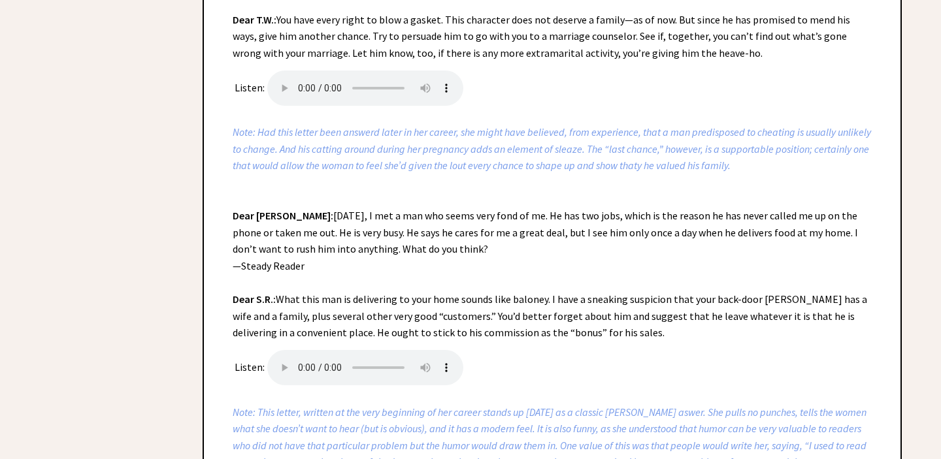
scroll to position [2107, 0]
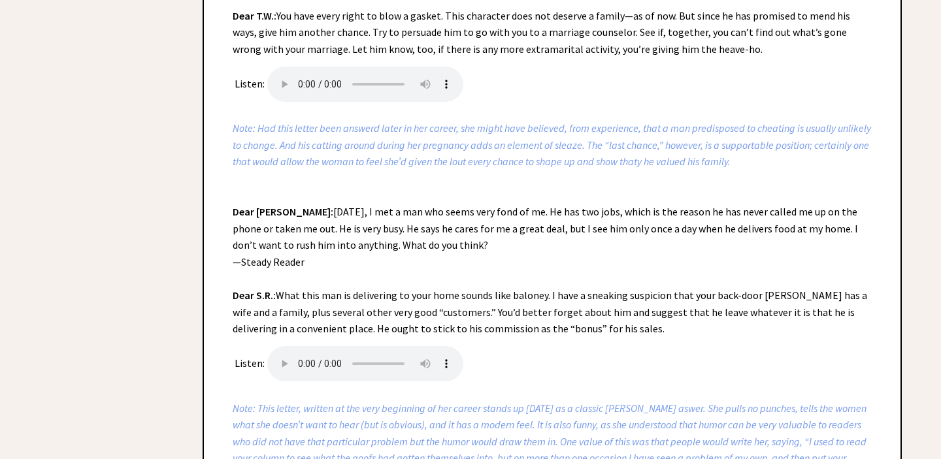
click at [560, 325] on div "Ann Landers’ 1st Column from 1955, with notes by her daughter, Margo Howard Dea…" at bounding box center [552, 82] width 699 height 1822
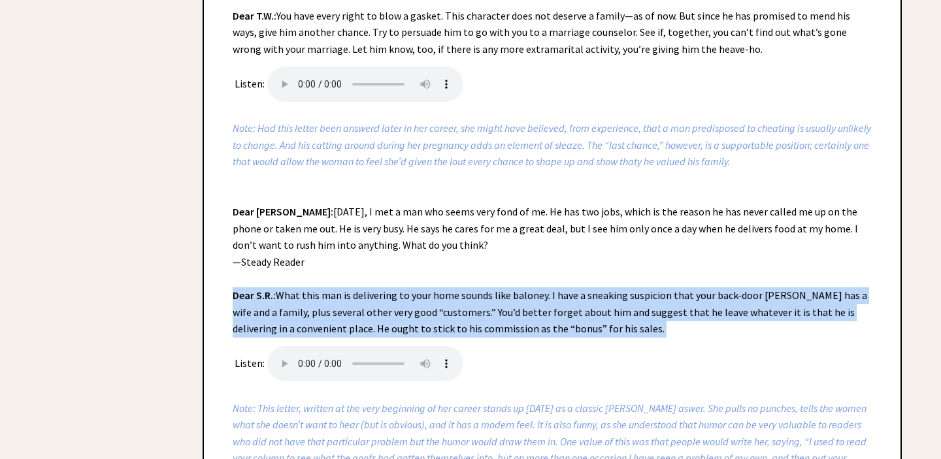
click at [560, 325] on div "Ann Landers’ 1st Column from 1955, with notes by her daughter, Margo Howard Dea…" at bounding box center [552, 82] width 699 height 1822
click at [574, 322] on div "Ann Landers’ 1st Column from 1955, with notes by her daughter, Margo Howard Dea…" at bounding box center [552, 82] width 699 height 1822
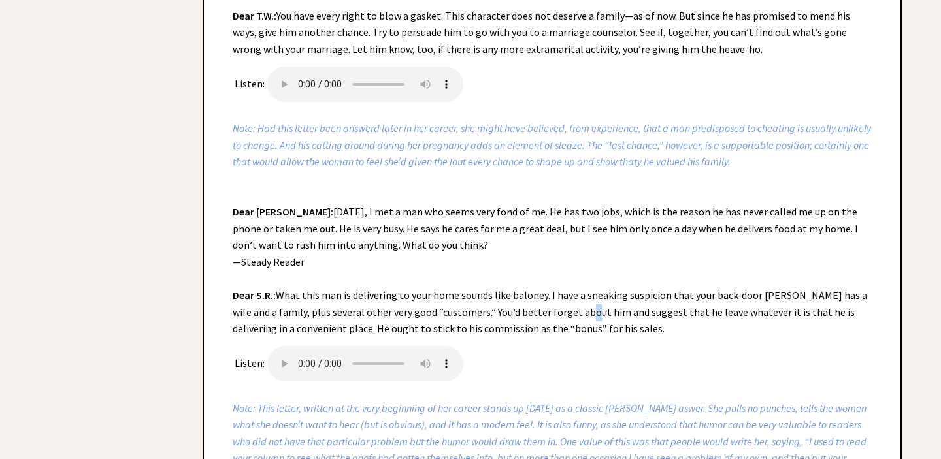
click at [574, 322] on div "Ann Landers’ 1st Column from 1955, with notes by her daughter, Margo Howard Dea…" at bounding box center [552, 82] width 699 height 1822
click at [574, 321] on div "Ann Landers’ 1st Column from 1955, with notes by her daughter, Margo Howard Dea…" at bounding box center [552, 82] width 699 height 1822
click at [574, 319] on div "Ann Landers’ 1st Column from 1955, with notes by her daughter, Margo Howard Dea…" at bounding box center [552, 82] width 699 height 1822
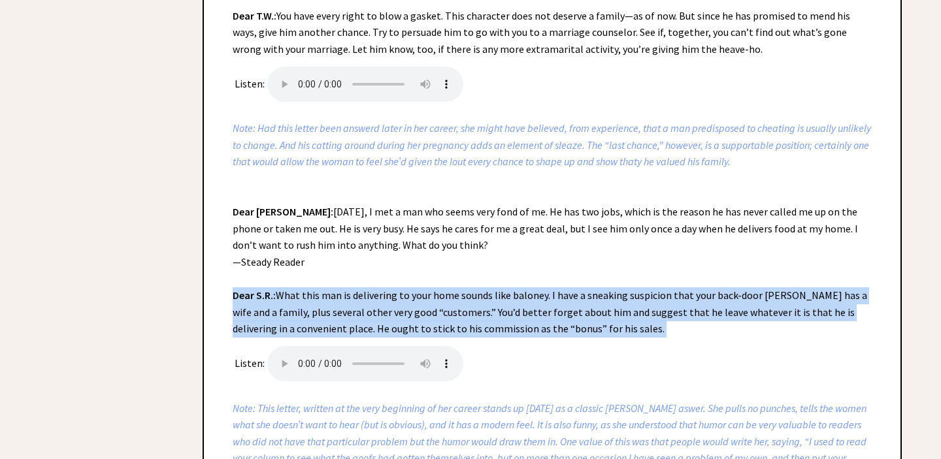
click at [574, 319] on div "Ann Landers’ 1st Column from 1955, with notes by her daughter, Margo Howard Dea…" at bounding box center [552, 82] width 699 height 1822
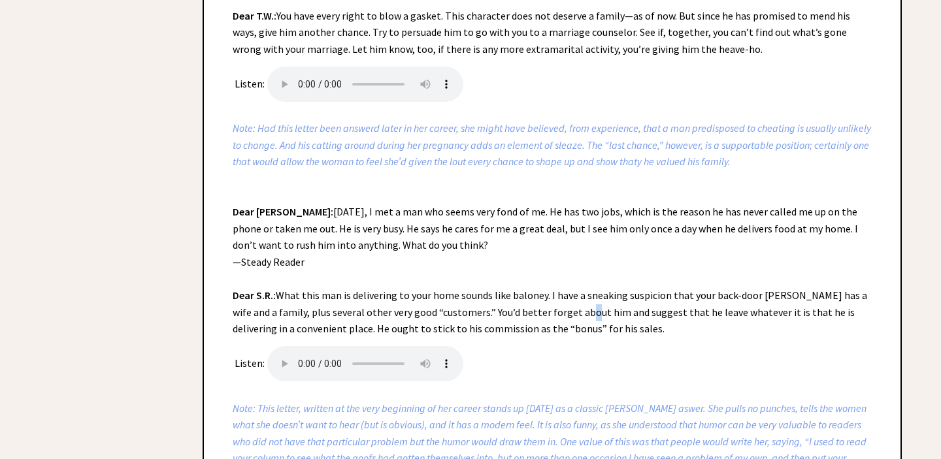
click at [574, 319] on div "Ann Landers’ 1st Column from 1955, with notes by her daughter, Margo Howard Dea…" at bounding box center [552, 82] width 699 height 1822
click at [562, 316] on div "Ann Landers’ 1st Column from 1955, with notes by her daughter, Margo Howard Dea…" at bounding box center [552, 82] width 699 height 1822
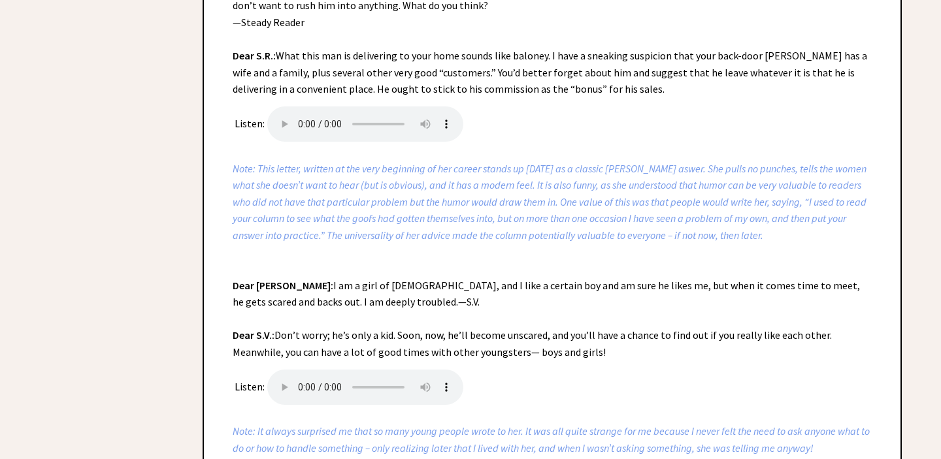
scroll to position [2347, 0]
click at [558, 185] on icon "Note: This letter, written at the very beginning of her career stands up today …" at bounding box center [550, 201] width 634 height 80
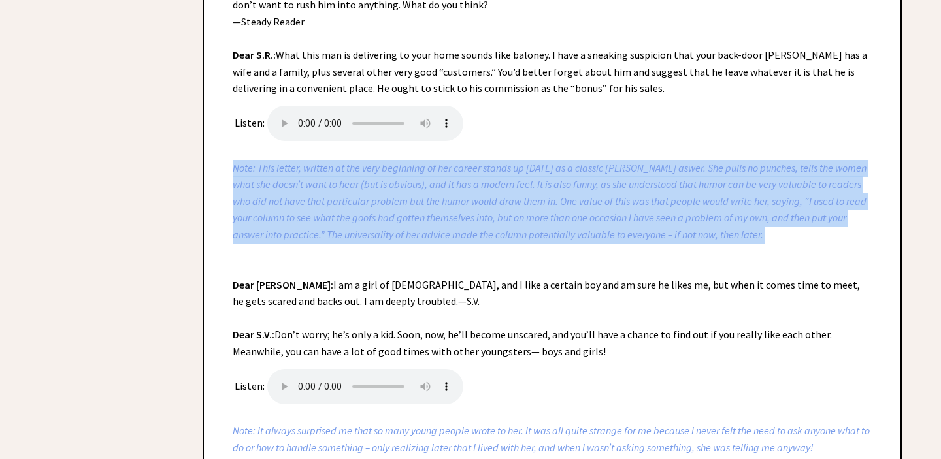
click at [558, 185] on icon "Note: This letter, written at the very beginning of her career stands up today …" at bounding box center [550, 201] width 634 height 80
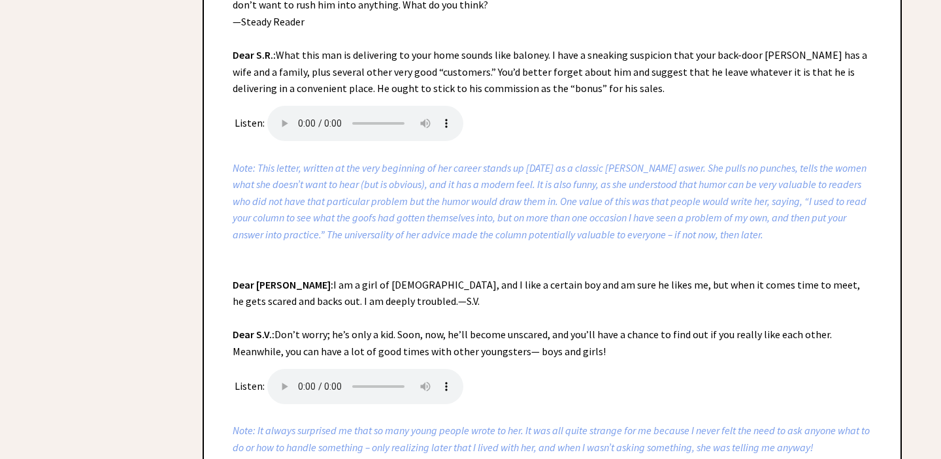
click at [555, 187] on icon "Note: This letter, written at the very beginning of her career stands up today …" at bounding box center [550, 201] width 634 height 80
click at [540, 206] on icon "Note: This letter, written at the very beginning of her career stands up today …" at bounding box center [550, 201] width 634 height 80
click at [544, 209] on icon "Note: This letter, written at the very beginning of her career stands up today …" at bounding box center [550, 201] width 634 height 80
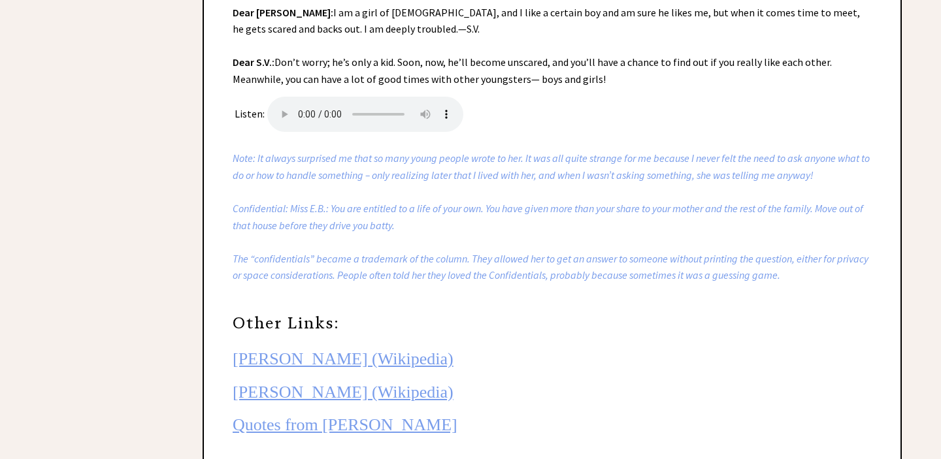
scroll to position [2624, 0]
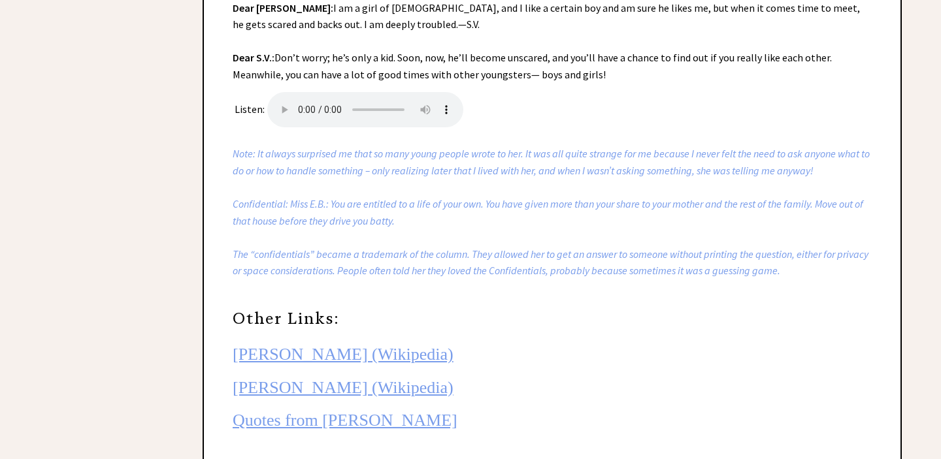
click at [538, 176] on icon "Note: It always surprised me that so many young people wrote to her. It was all…" at bounding box center [551, 212] width 637 height 130
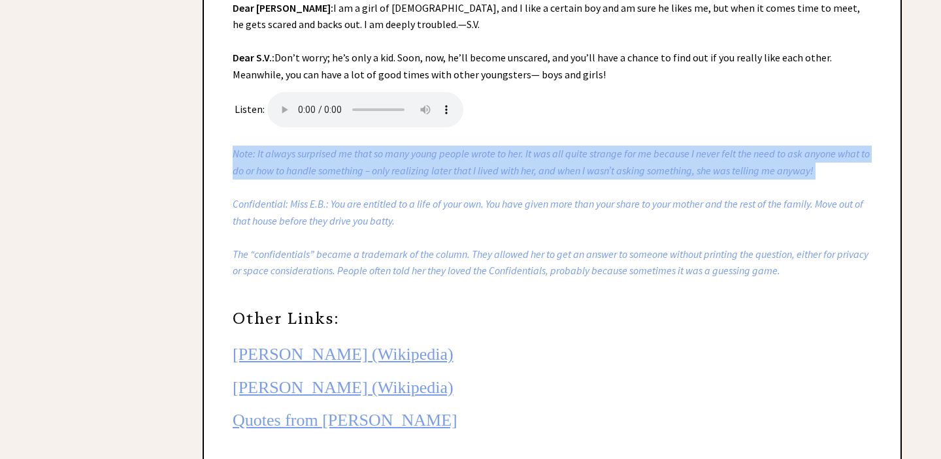
click at [538, 176] on icon "Note: It always surprised me that so many young people wrote to her. It was all…" at bounding box center [551, 212] width 637 height 130
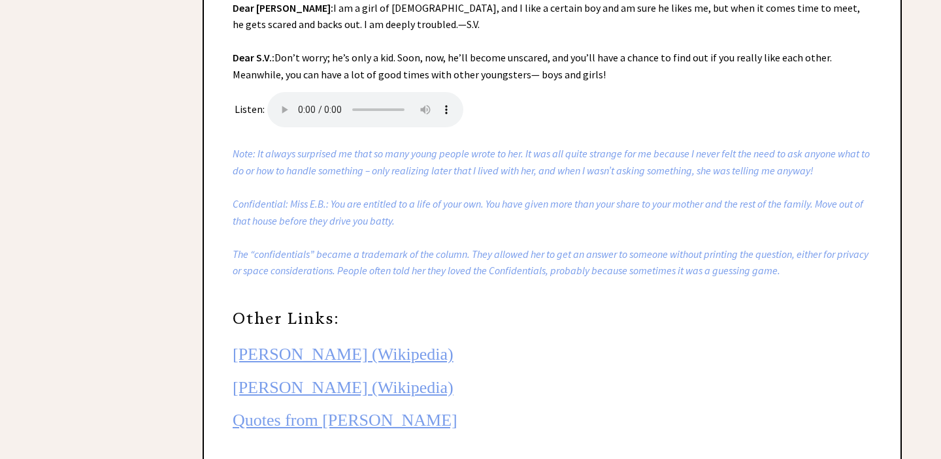
click at [542, 181] on icon "Note: It always surprised me that so many young people wrote to her. It was all…" at bounding box center [551, 212] width 637 height 130
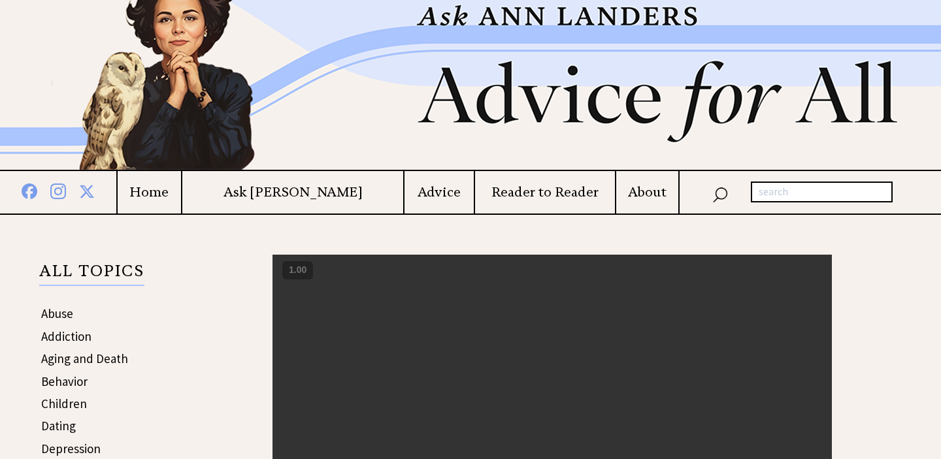
scroll to position [44, 0]
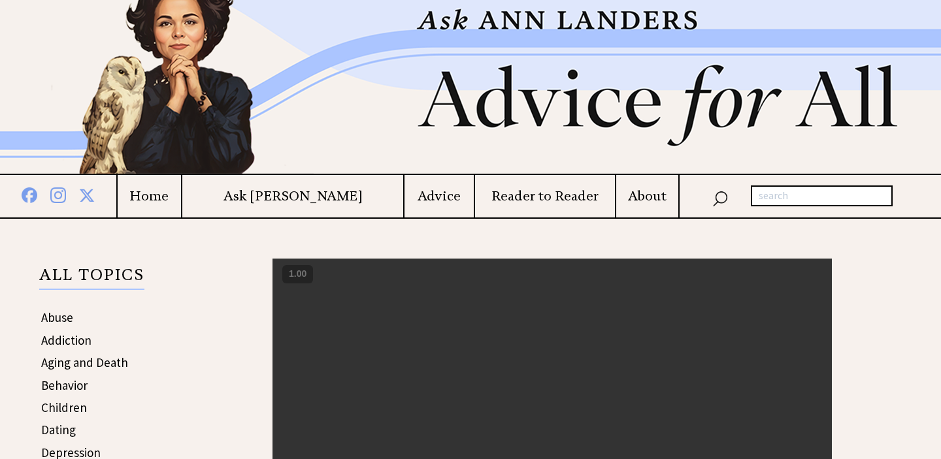
click at [412, 196] on h4 "Advice" at bounding box center [438, 196] width 69 height 16
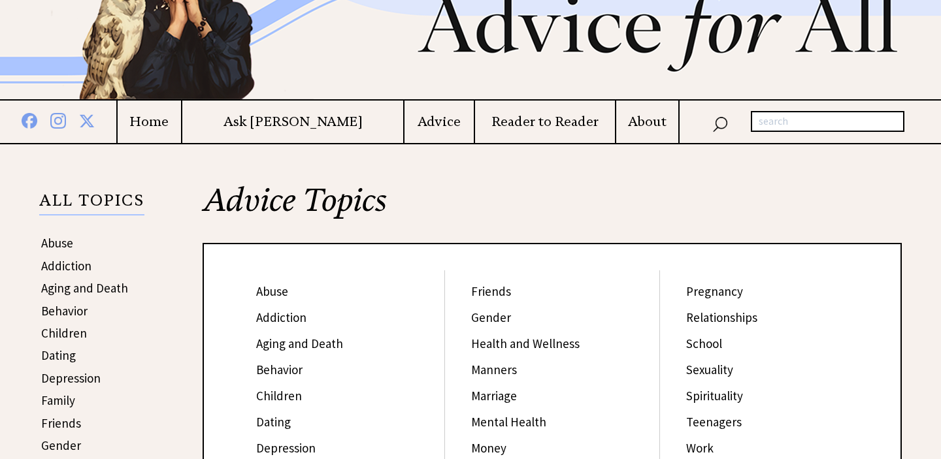
scroll to position [116, 0]
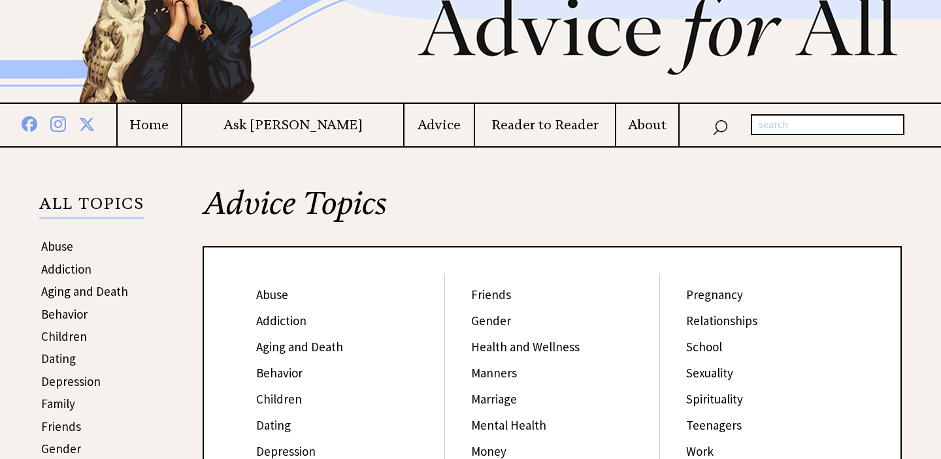
click at [66, 202] on p "ALL TOPICS" at bounding box center [91, 208] width 105 height 22
click at [118, 202] on p "ALL TOPICS" at bounding box center [91, 208] width 105 height 22
click at [181, 106] on td "Home" at bounding box center [148, 125] width 65 height 42
click at [181, 125] on h4 "Home" at bounding box center [149, 125] width 63 height 16
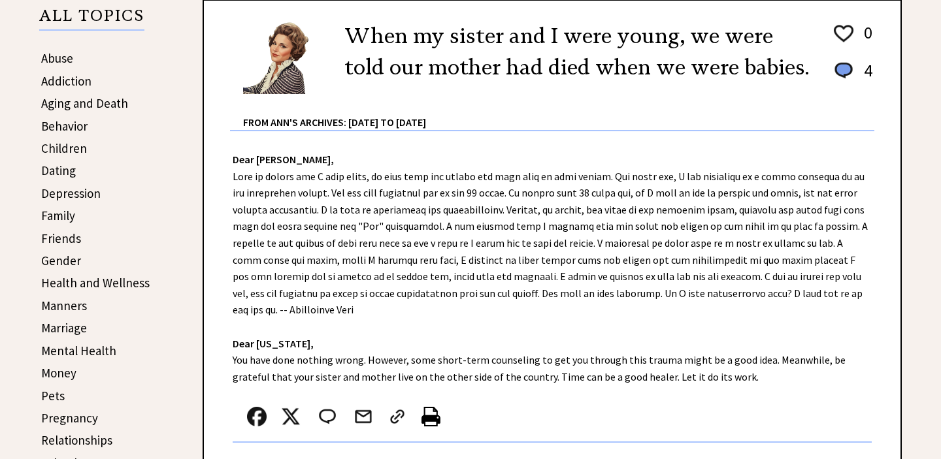
scroll to position [305, 0]
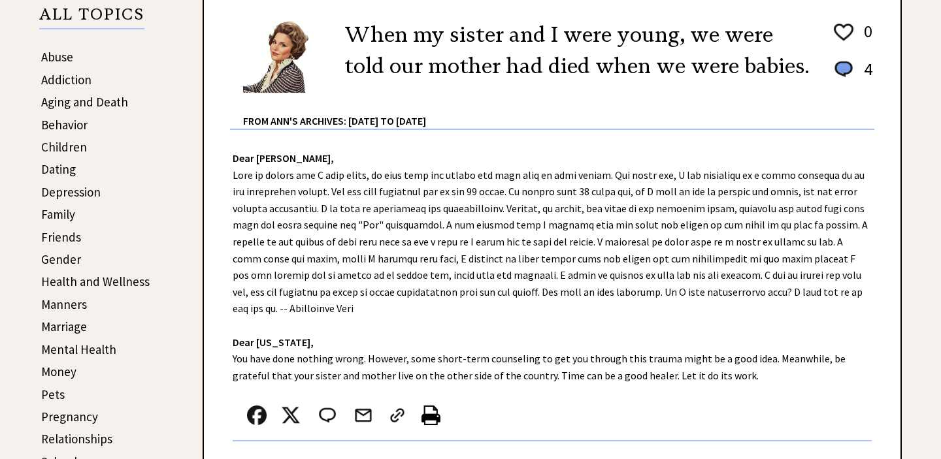
click at [561, 197] on div "Dear Ann Landers, Dear Washington, You have done nothing wrong. However, some s…" at bounding box center [552, 308] width 696 height 357
click at [564, 203] on div "Dear Ann Landers, Dear Washington, You have done nothing wrong. However, some s…" at bounding box center [552, 308] width 696 height 357
click at [555, 212] on div "Dear Ann Landers, Dear Washington, You have done nothing wrong. However, some s…" at bounding box center [552, 308] width 696 height 357
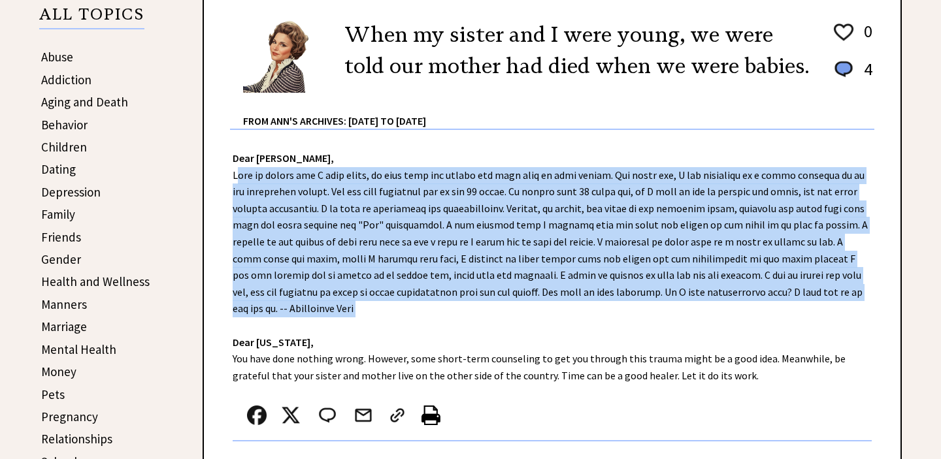
click at [555, 212] on div "Dear Ann Landers, Dear Washington, You have done nothing wrong. However, some s…" at bounding box center [552, 308] width 696 height 357
click at [551, 212] on div "Dear Ann Landers, Dear Washington, You have done nothing wrong. However, some s…" at bounding box center [552, 308] width 696 height 357
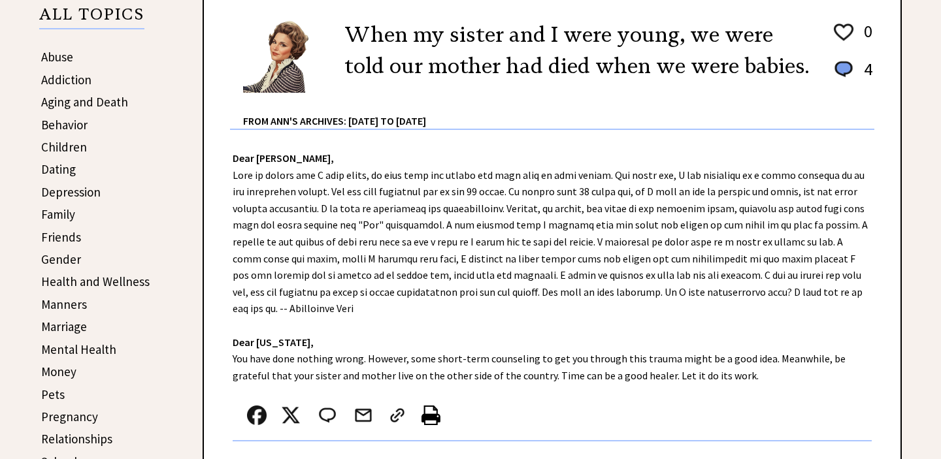
click at [551, 212] on div "Dear Ann Landers, Dear Washington, You have done nothing wrong. However, some s…" at bounding box center [552, 308] width 696 height 357
click at [557, 255] on div "Dear Ann Landers, Dear Washington, You have done nothing wrong. However, some s…" at bounding box center [552, 308] width 696 height 357
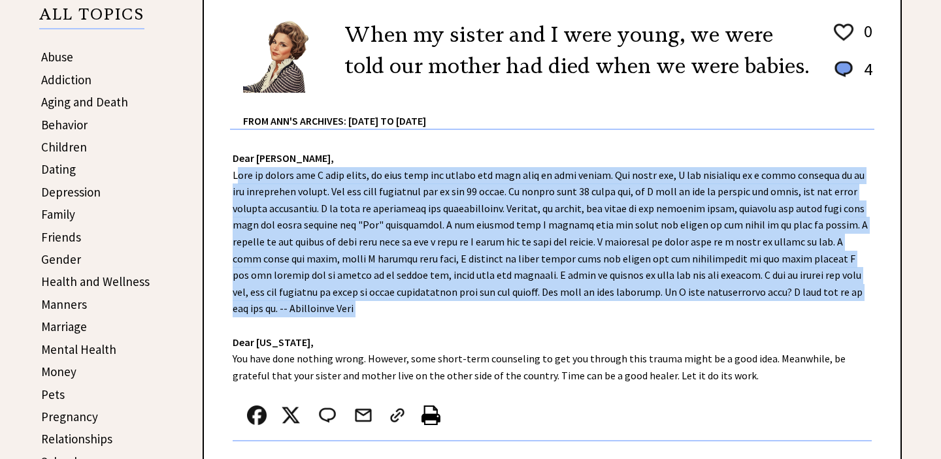
click at [557, 255] on div "Dear Ann Landers, Dear Washington, You have done nothing wrong. However, some s…" at bounding box center [552, 308] width 696 height 357
click at [543, 268] on div "Dear Ann Landers, Dear Washington, You have done nothing wrong. However, some s…" at bounding box center [552, 308] width 696 height 357
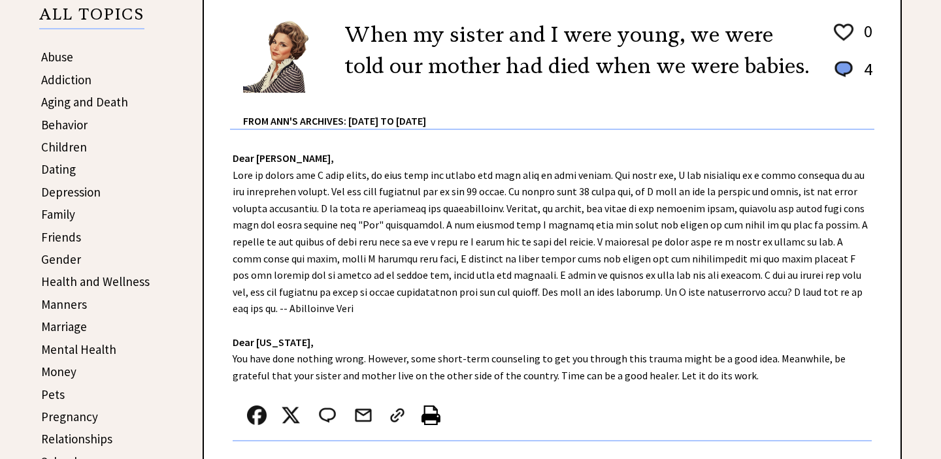
click at [542, 275] on div "Dear Ann Landers, Dear Washington, You have done nothing wrong. However, some s…" at bounding box center [552, 308] width 696 height 357
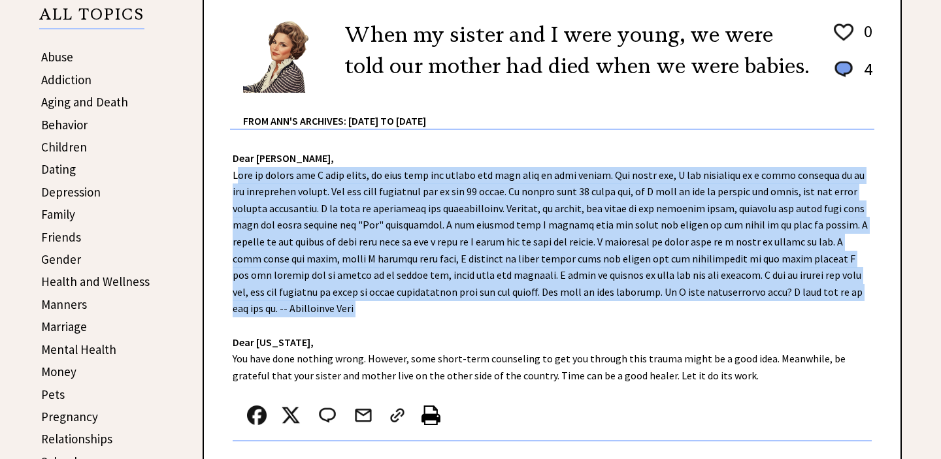
click at [542, 275] on div "Dear Ann Landers, Dear Washington, You have done nothing wrong. However, some s…" at bounding box center [552, 308] width 696 height 357
click at [548, 278] on div "Dear Ann Landers, Dear Washington, You have done nothing wrong. However, some s…" at bounding box center [552, 308] width 696 height 357
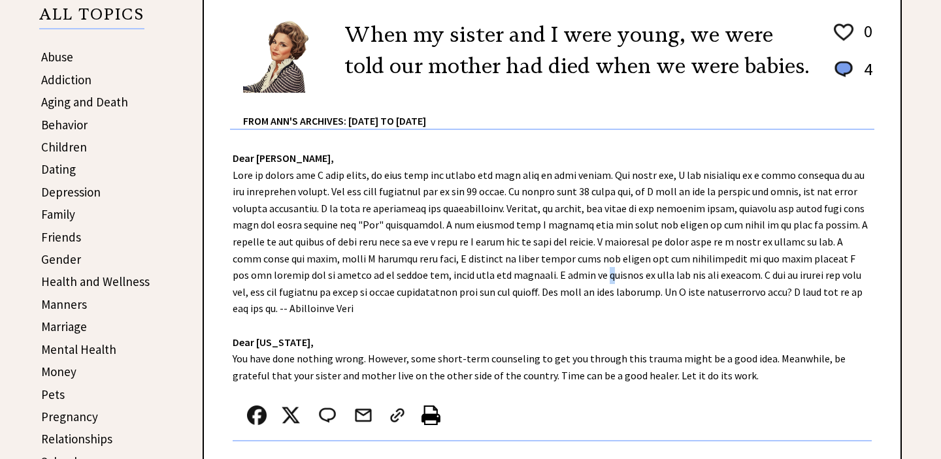
click at [548, 278] on div "Dear Ann Landers, Dear Washington, You have done nothing wrong. However, some s…" at bounding box center [552, 308] width 696 height 357
click at [545, 276] on div "Dear Ann Landers, Dear Washington, You have done nothing wrong. However, some s…" at bounding box center [552, 308] width 696 height 357
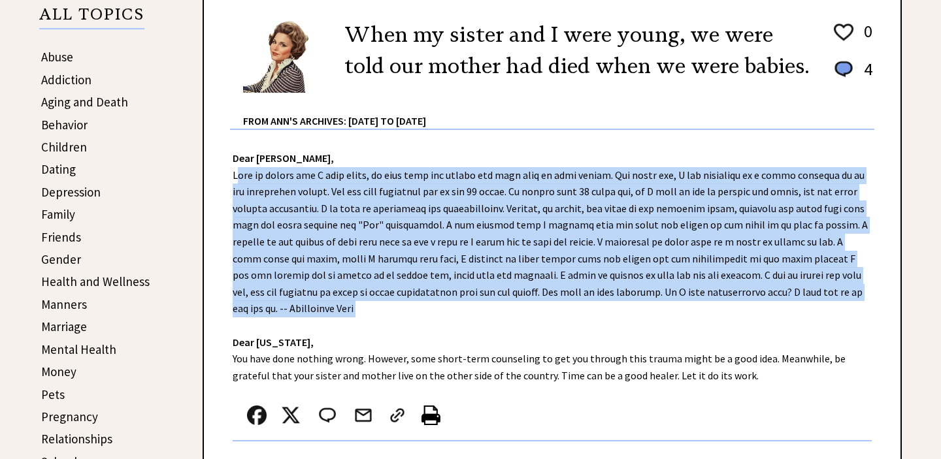
click at [545, 276] on div "Dear Ann Landers, Dear Washington, You have done nothing wrong. However, some s…" at bounding box center [552, 308] width 696 height 357
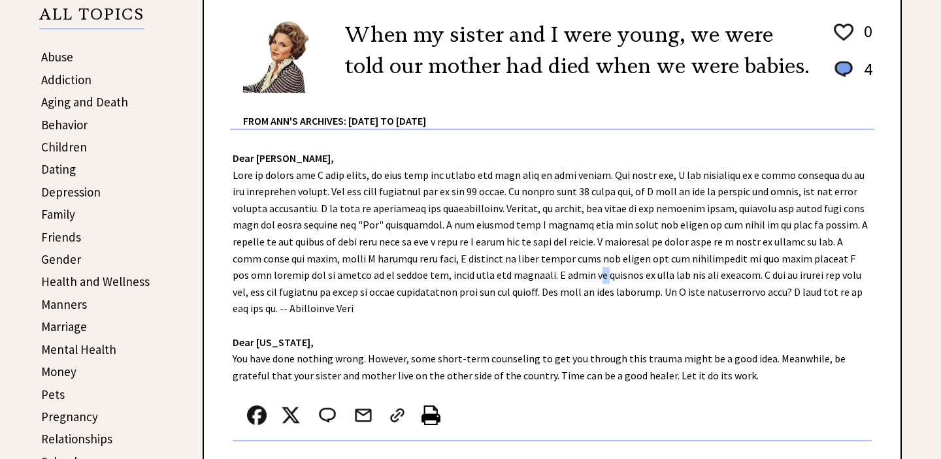
click at [545, 276] on div "Dear Ann Landers, Dear Washington, You have done nothing wrong. However, some s…" at bounding box center [552, 308] width 696 height 357
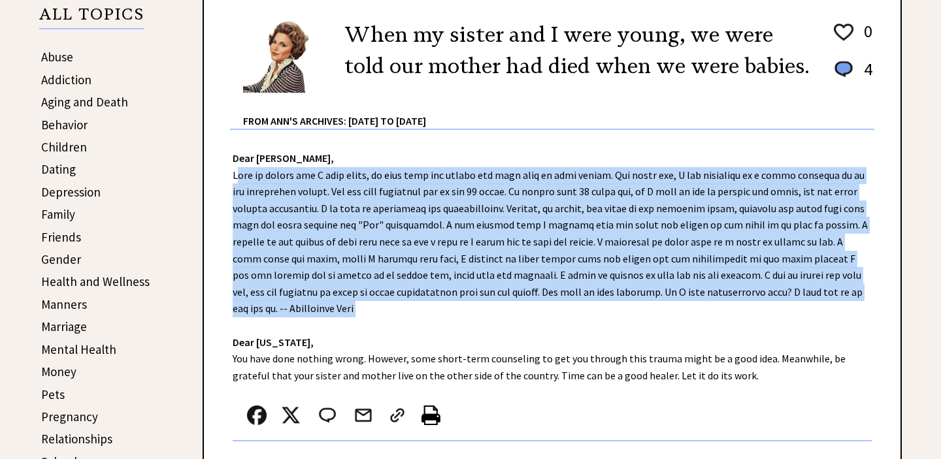
click at [545, 276] on div "Dear Ann Landers, Dear Washington, You have done nothing wrong. However, some s…" at bounding box center [552, 308] width 696 height 357
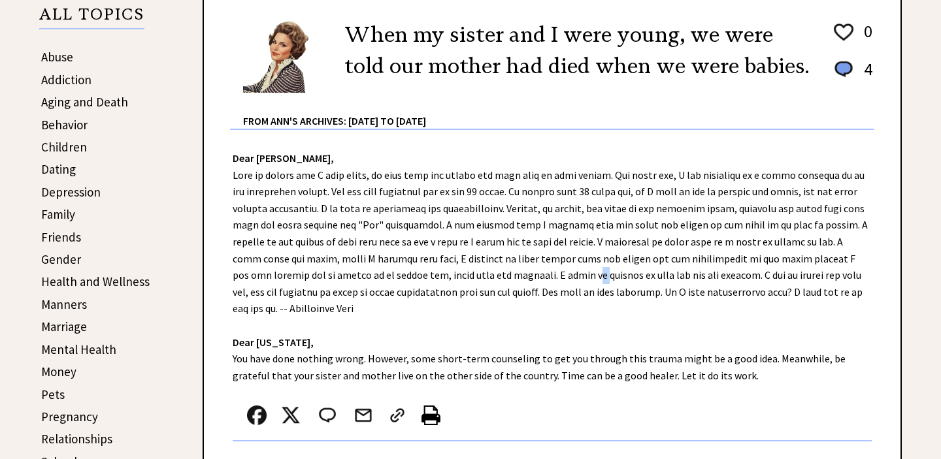
click at [545, 276] on div "Dear Ann Landers, Dear Washington, You have done nothing wrong. However, some s…" at bounding box center [552, 308] width 696 height 357
click at [544, 285] on div "Dear Ann Landers, Dear Washington, You have done nothing wrong. However, some s…" at bounding box center [552, 308] width 696 height 357
click at [543, 287] on div "Dear Ann Landers, Dear Washington, You have done nothing wrong. However, some s…" at bounding box center [552, 308] width 696 height 357
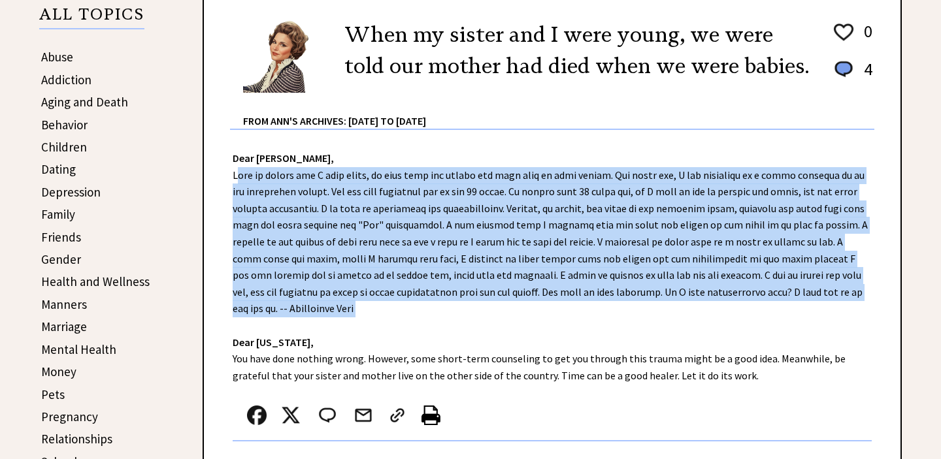
click at [543, 287] on div "Dear Ann Landers, Dear Washington, You have done nothing wrong. However, some s…" at bounding box center [552, 308] width 696 height 357
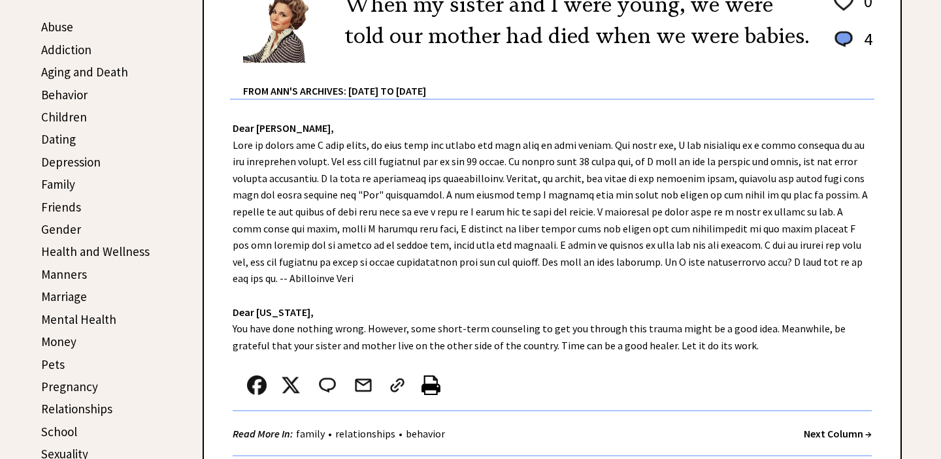
scroll to position [342, 0]
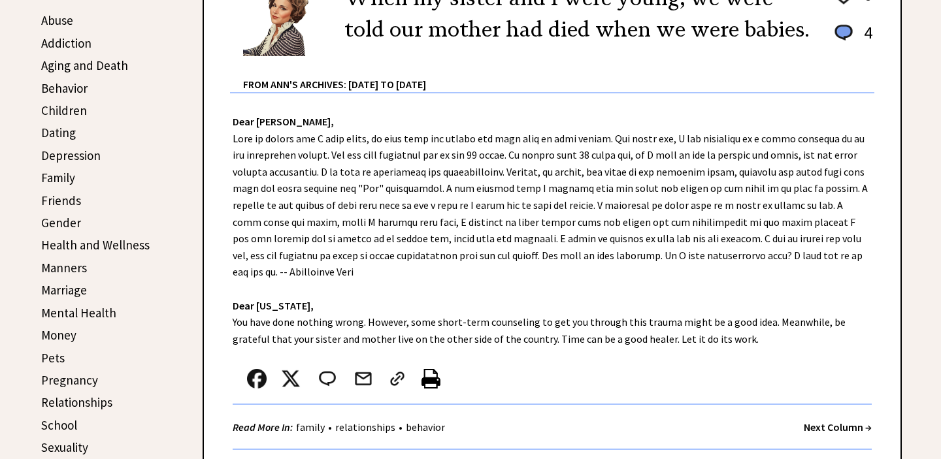
click at [544, 321] on div "Dear Ann Landers, Dear Washington, You have done nothing wrong. However, some s…" at bounding box center [552, 271] width 696 height 357
click at [542, 321] on div "Dear Ann Landers, Dear Washington, You have done nothing wrong. However, some s…" at bounding box center [552, 271] width 696 height 357
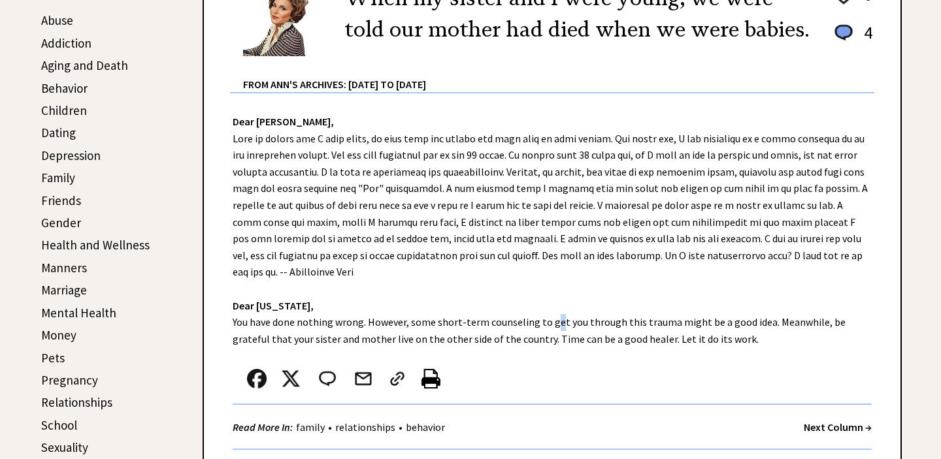
click at [542, 321] on div "Dear Ann Landers, Dear Washington, You have done nothing wrong. However, some s…" at bounding box center [552, 271] width 696 height 357
click at [541, 327] on div "Dear Ann Landers, Dear Washington, You have done nothing wrong. However, some s…" at bounding box center [552, 271] width 696 height 357
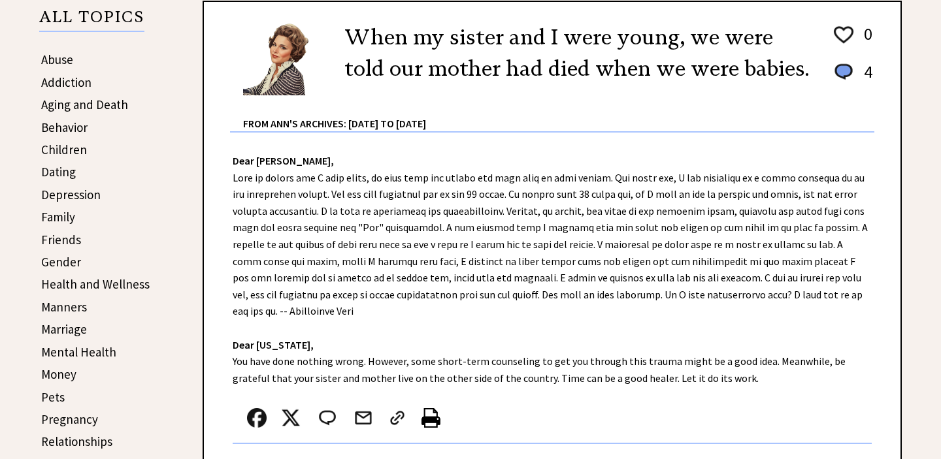
scroll to position [283, 0]
